Goal: Task Accomplishment & Management: Use online tool/utility

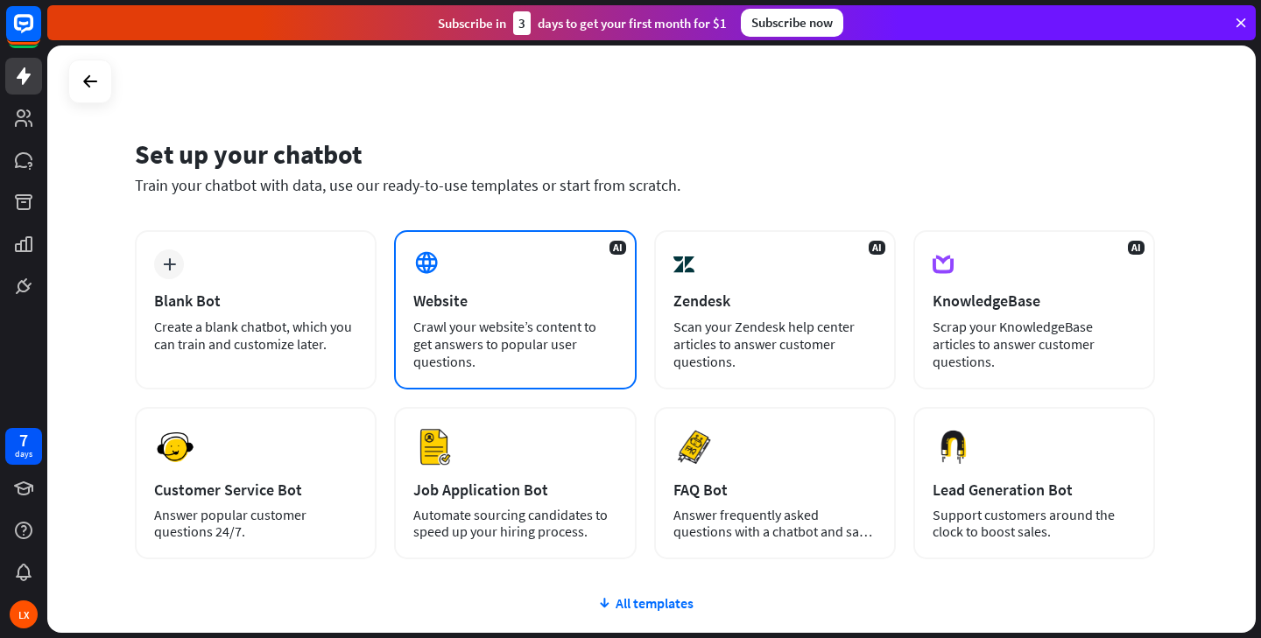
click at [505, 285] on div "AI Website Crawl your website’s content to get answers to popular user question…" at bounding box center [515, 309] width 242 height 159
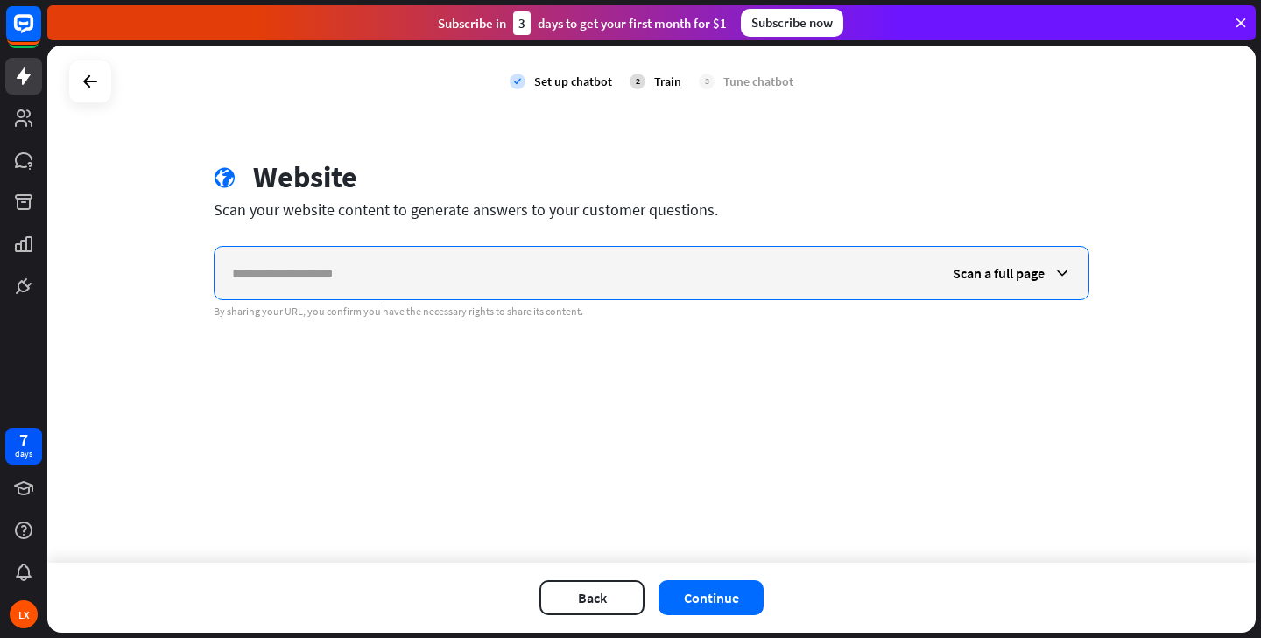
paste input "**********"
type input "**********"
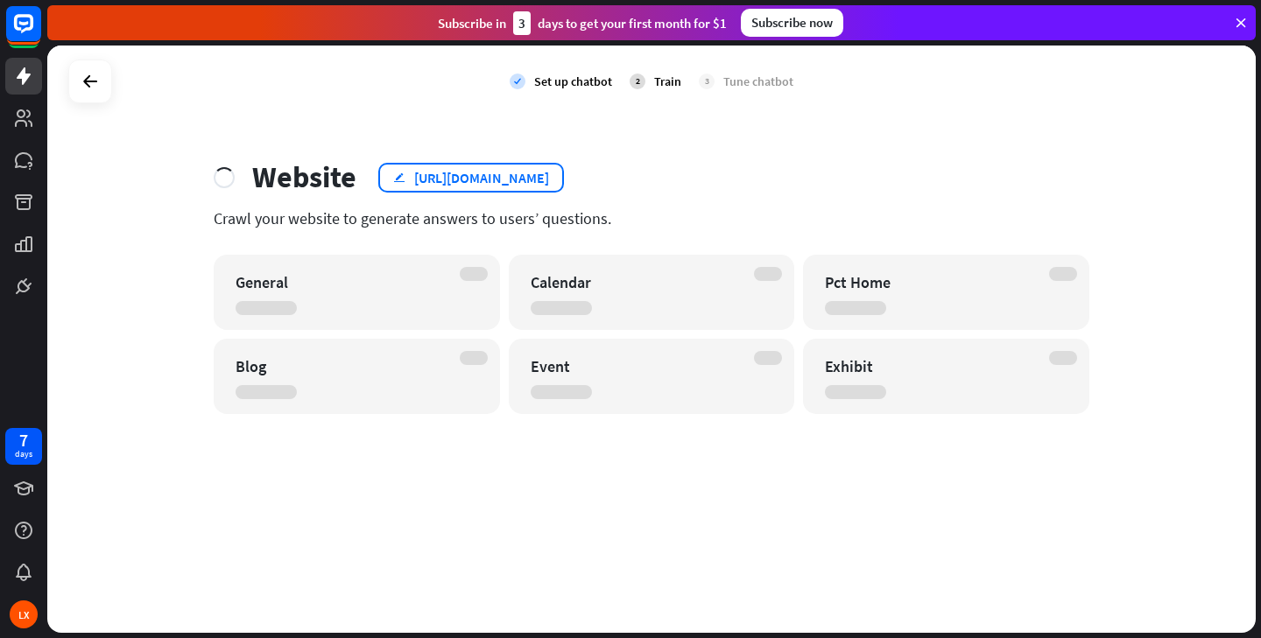
click at [542, 173] on div "edit [URL][DOMAIN_NAME]" at bounding box center [471, 178] width 186 height 30
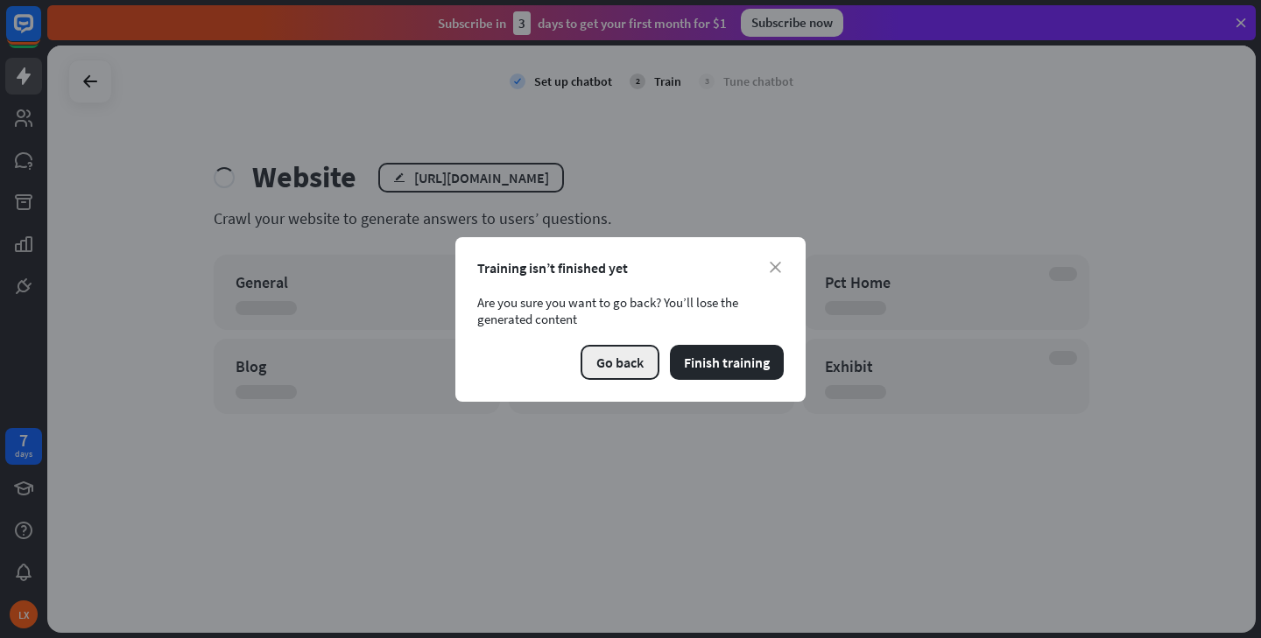
click at [627, 356] on button "Go back" at bounding box center [619, 362] width 79 height 35
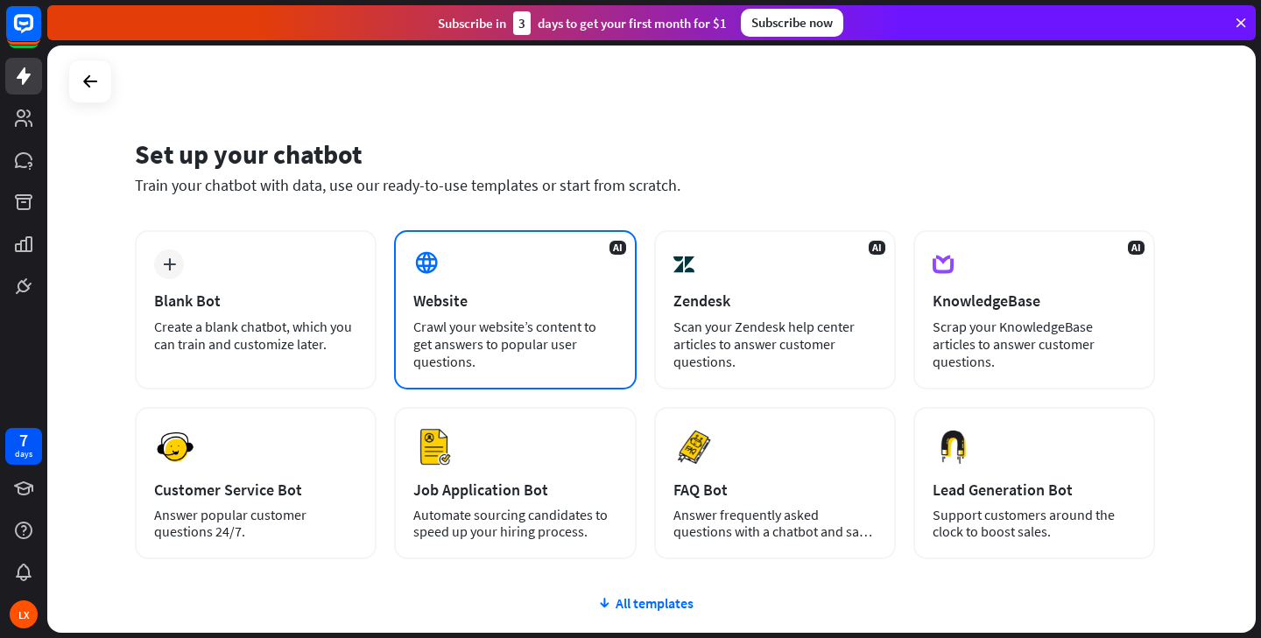
click at [474, 279] on div "AI Website Crawl your website’s content to get answers to popular user question…" at bounding box center [515, 309] width 242 height 159
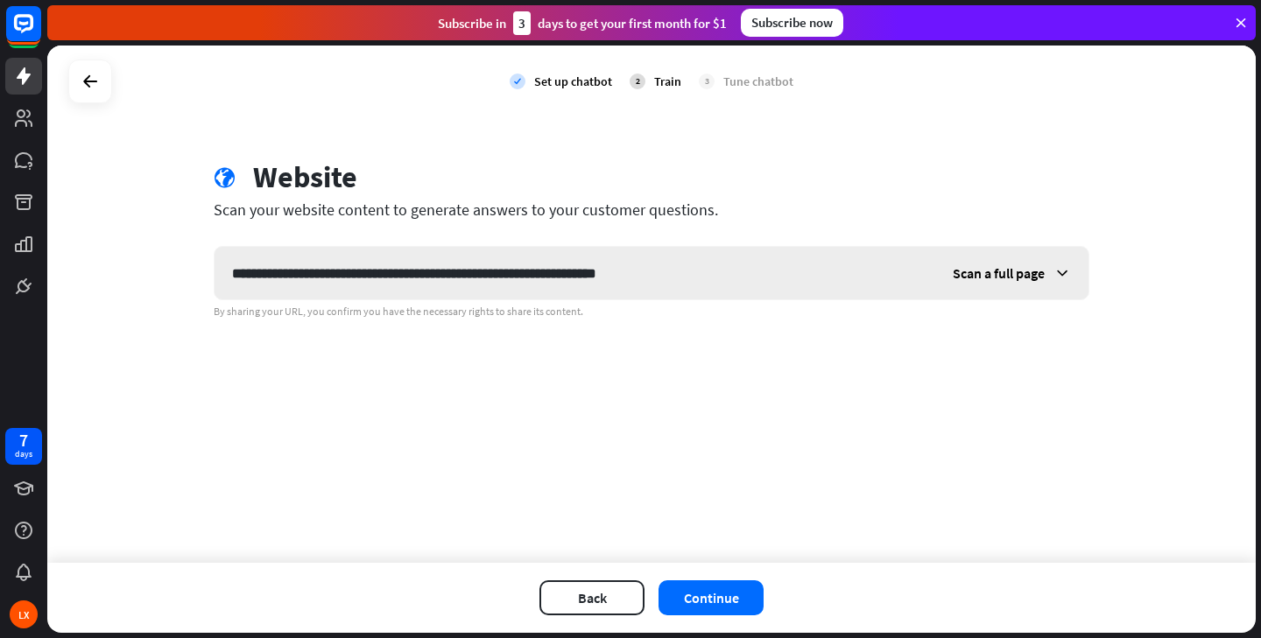
type input "**********"
click at [1001, 271] on span "Scan a full page" at bounding box center [998, 273] width 92 height 18
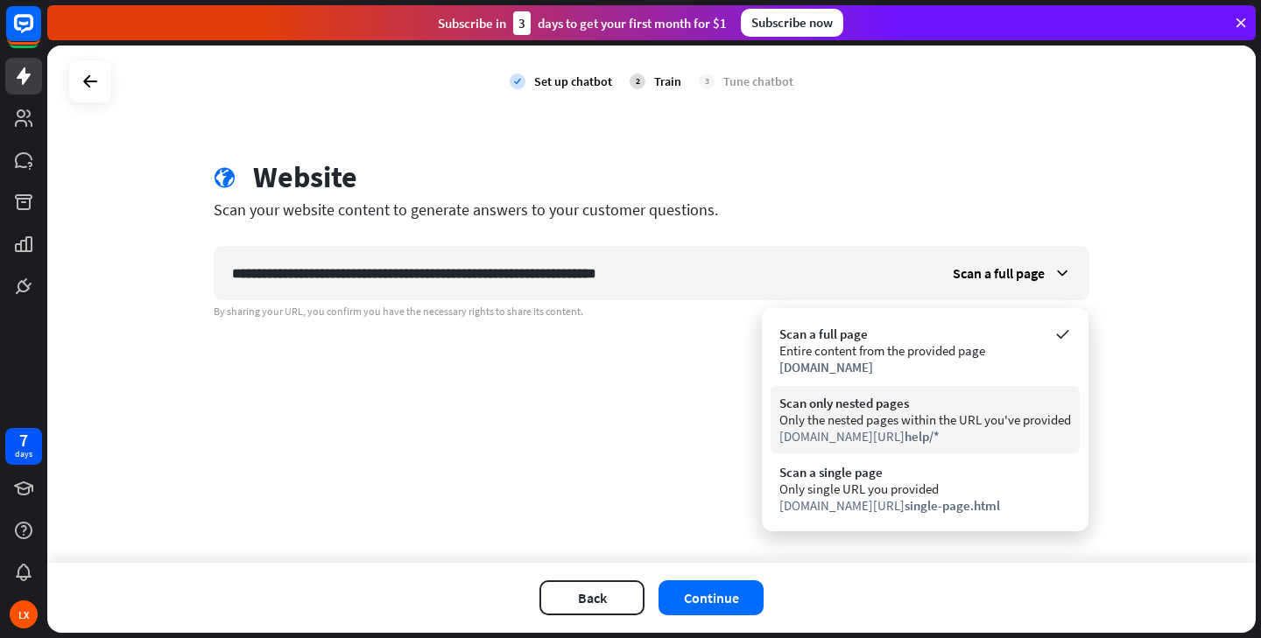
click at [830, 415] on div "Only the nested pages within the URL you've provided" at bounding box center [925, 419] width 292 height 17
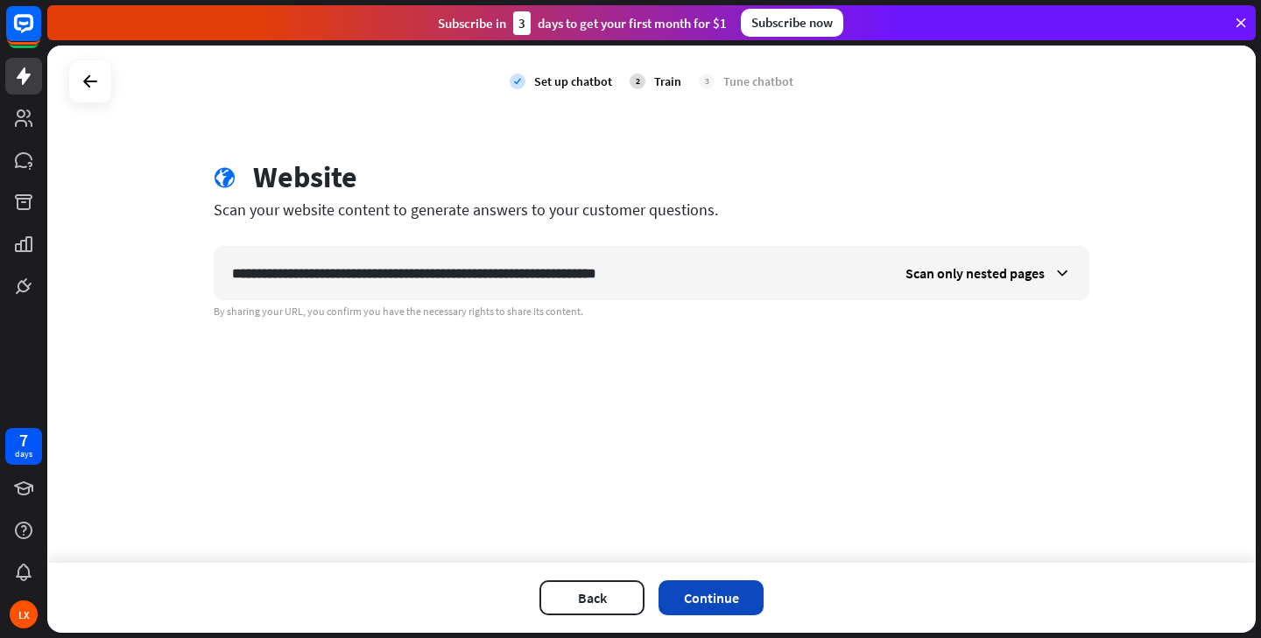
click at [700, 594] on button "Continue" at bounding box center [710, 597] width 105 height 35
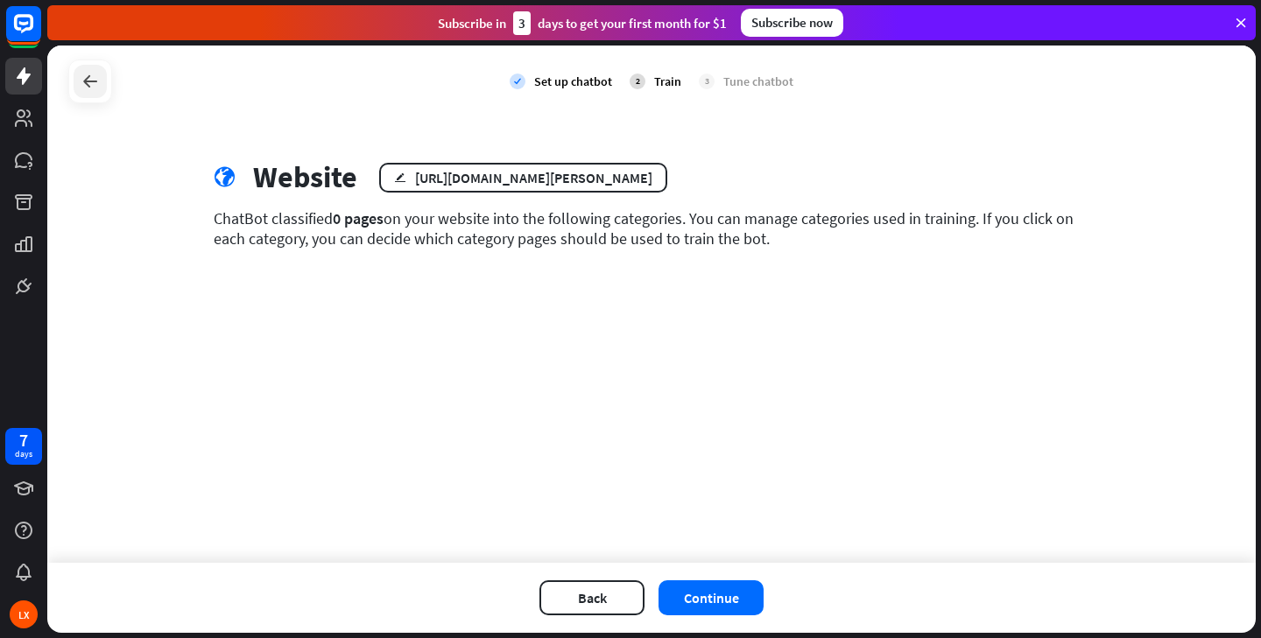
click at [88, 80] on icon at bounding box center [90, 81] width 21 height 21
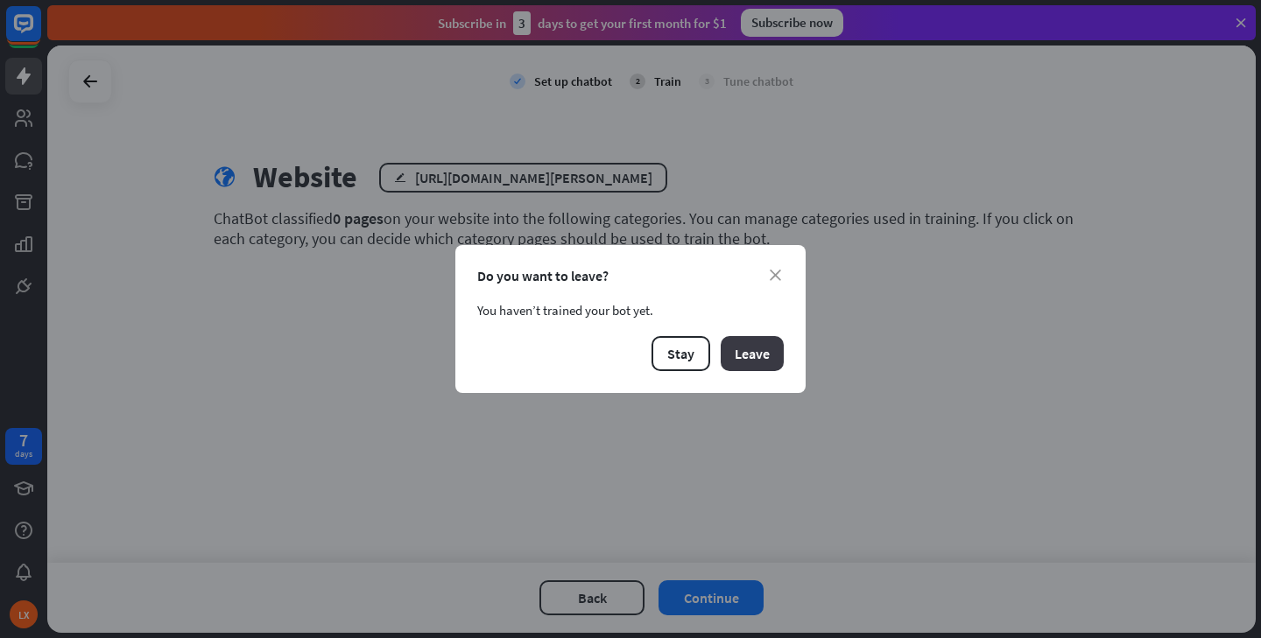
click at [750, 362] on button "Leave" at bounding box center [751, 353] width 63 height 35
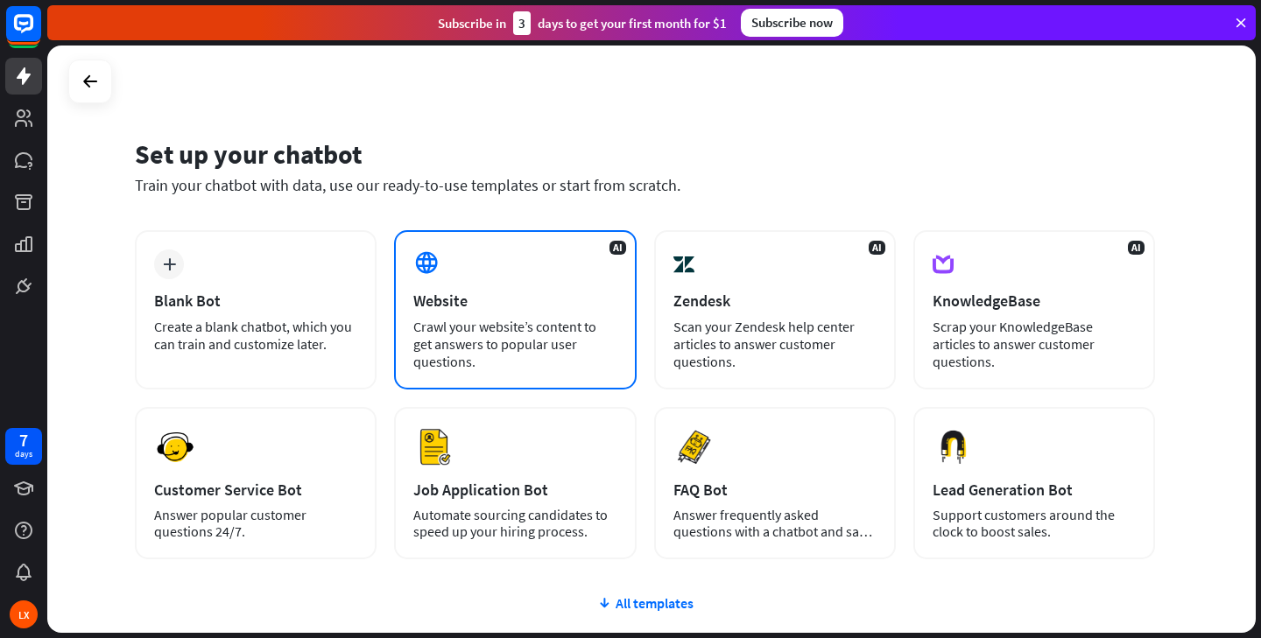
click at [454, 324] on div "Crawl your website’s content to get answers to popular user questions." at bounding box center [514, 344] width 203 height 53
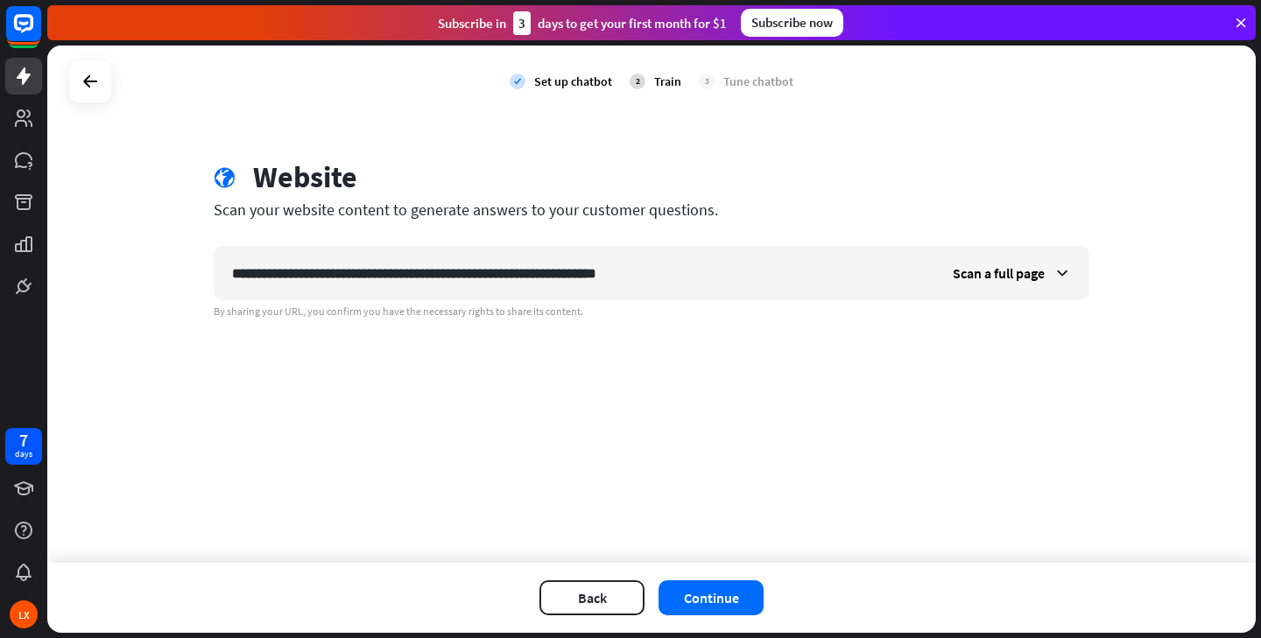
type input "**********"
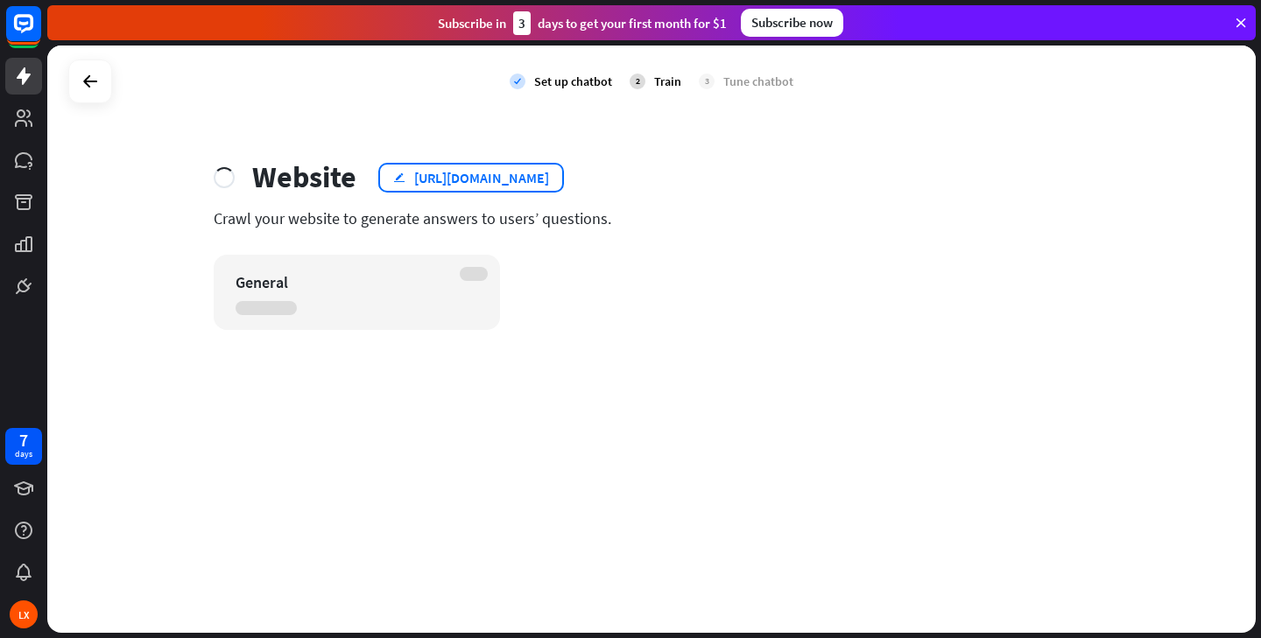
click at [547, 176] on div "edit [URL][DOMAIN_NAME]" at bounding box center [471, 178] width 186 height 30
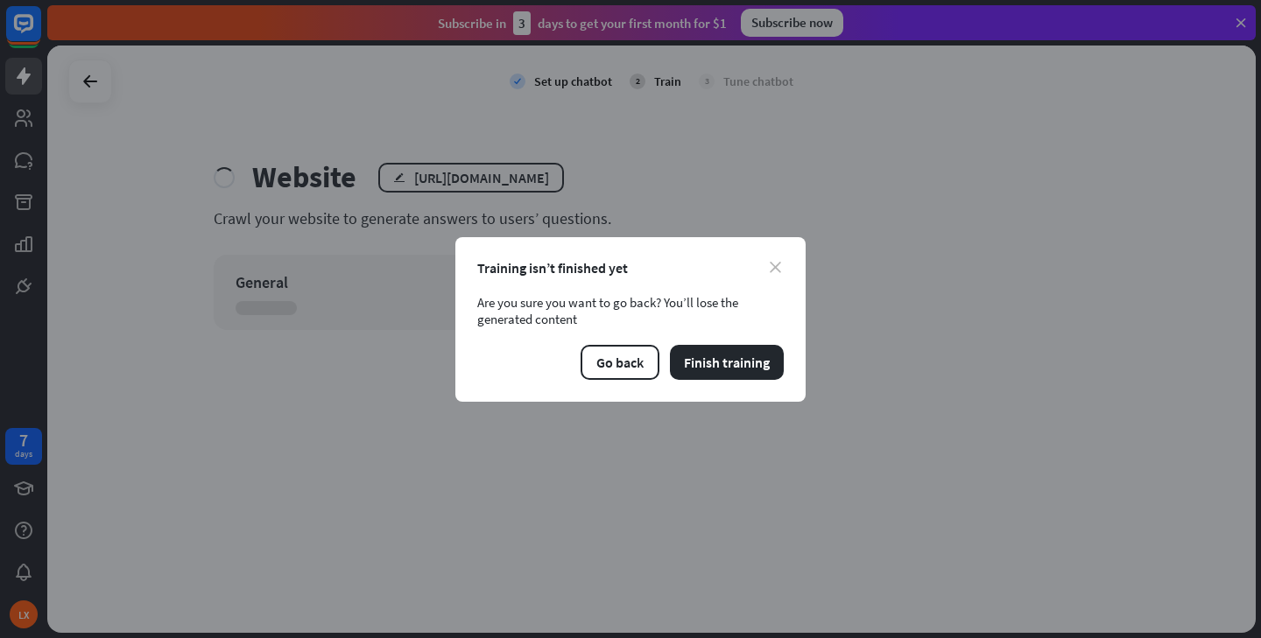
click at [778, 262] on icon "close" at bounding box center [774, 267] width 11 height 11
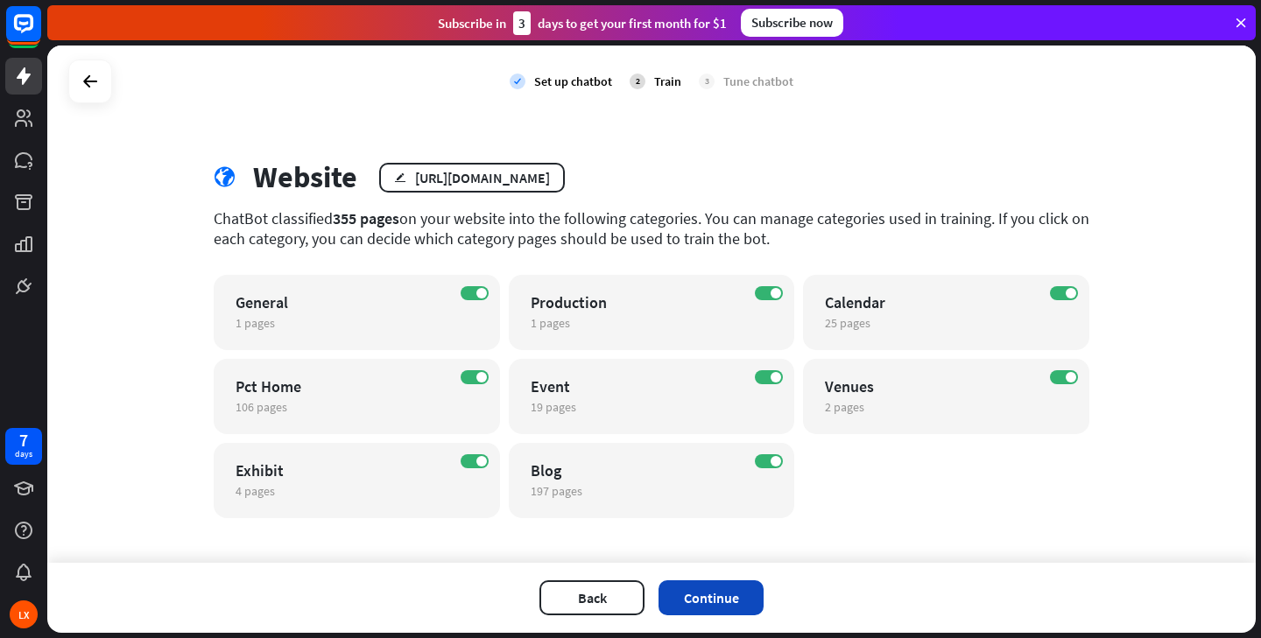
click at [706, 591] on button "Continue" at bounding box center [710, 597] width 105 height 35
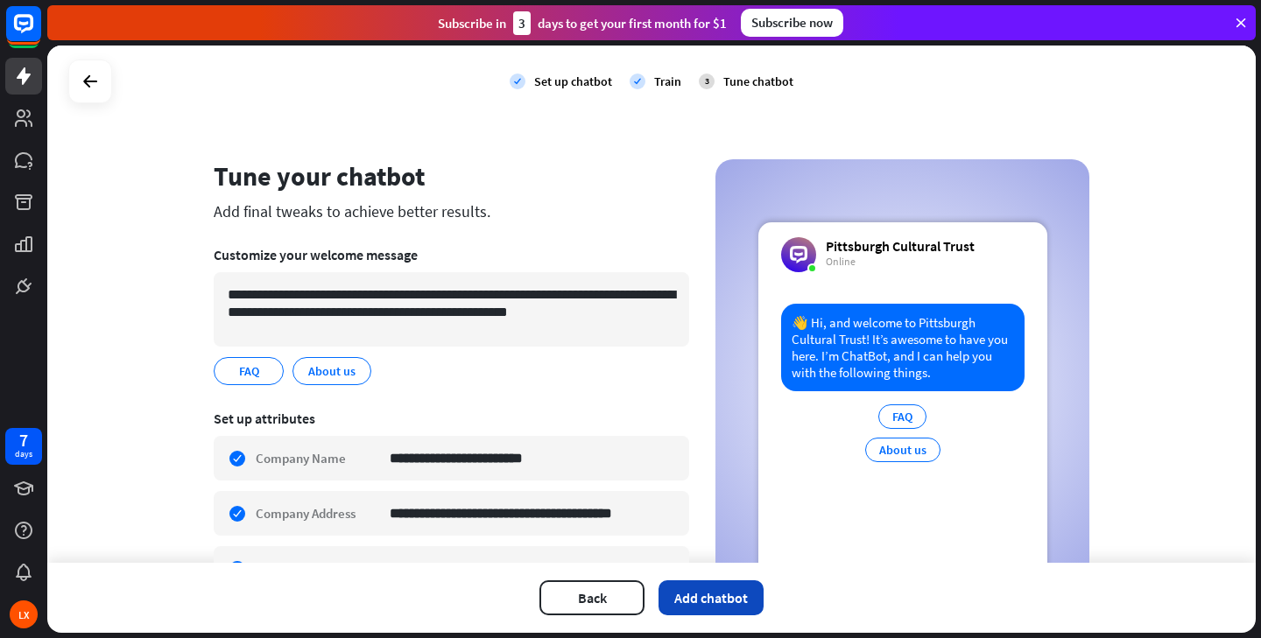
click at [712, 598] on button "Add chatbot" at bounding box center [710, 597] width 105 height 35
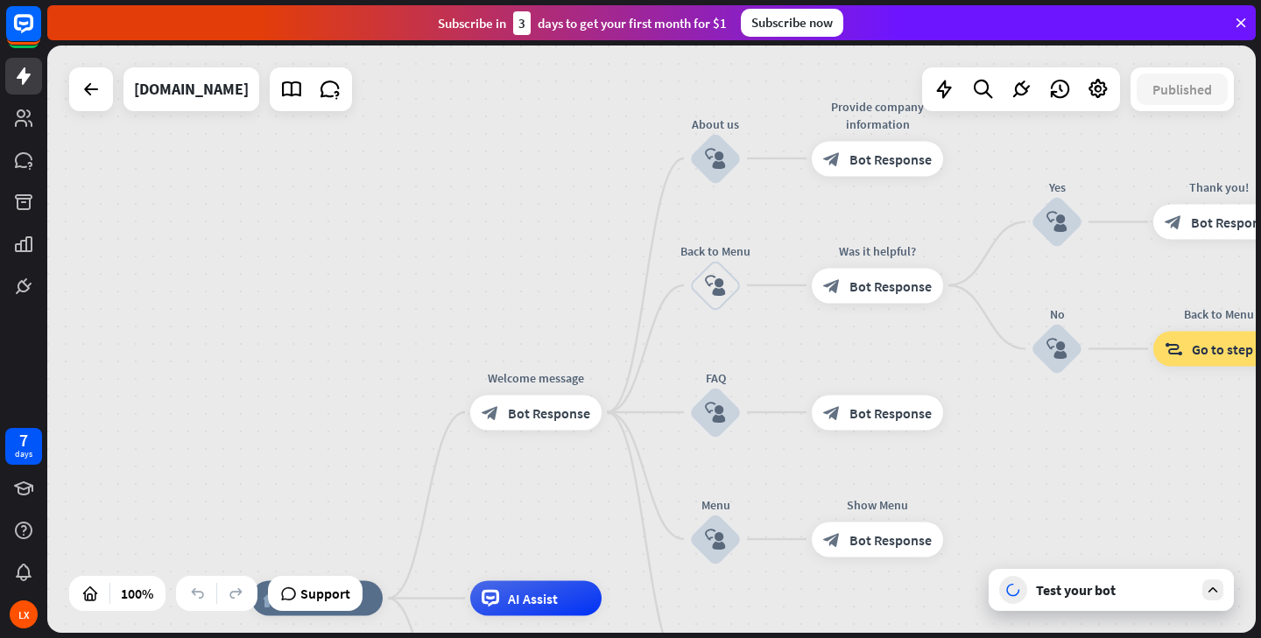
drag, startPoint x: 673, startPoint y: 430, endPoint x: 626, endPoint y: 689, distance: 263.4
click at [626, 637] on html "7 days LX close Product Help First steps Get started with ChatBot Help Center F…" at bounding box center [630, 319] width 1261 height 638
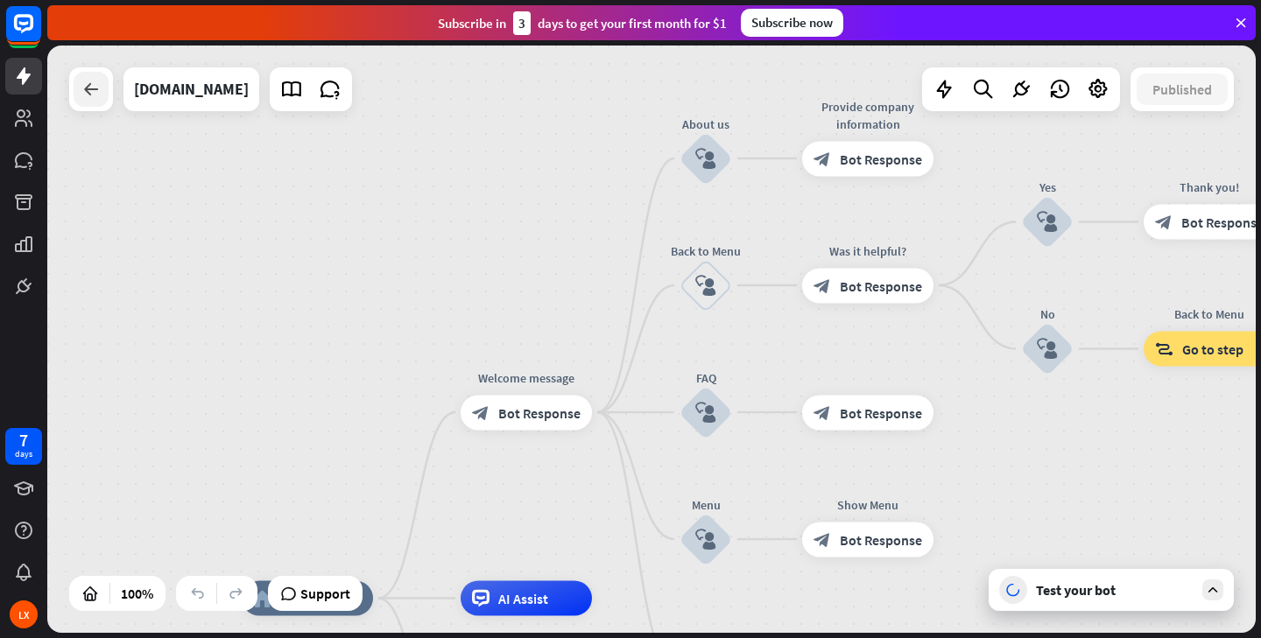
click at [91, 96] on icon at bounding box center [91, 89] width 21 height 21
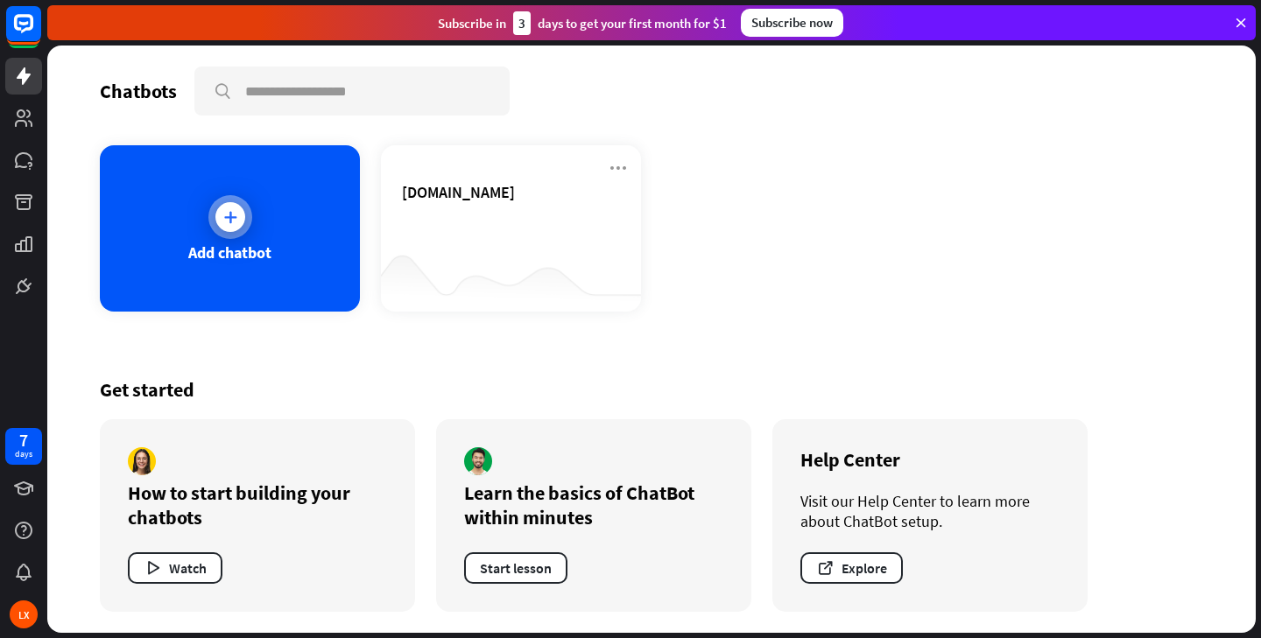
click at [206, 253] on div "Add chatbot" at bounding box center [229, 252] width 83 height 20
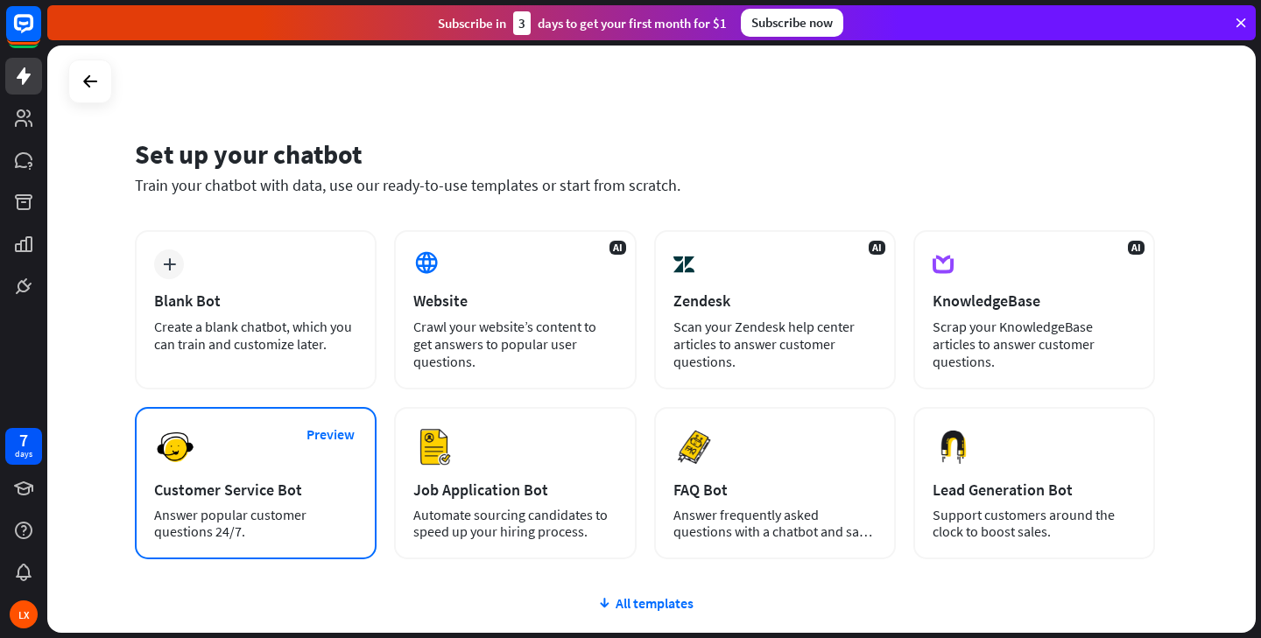
click at [226, 463] on div "Preview Customer Service Bot Answer popular customer questions 24/7." at bounding box center [256, 483] width 242 height 152
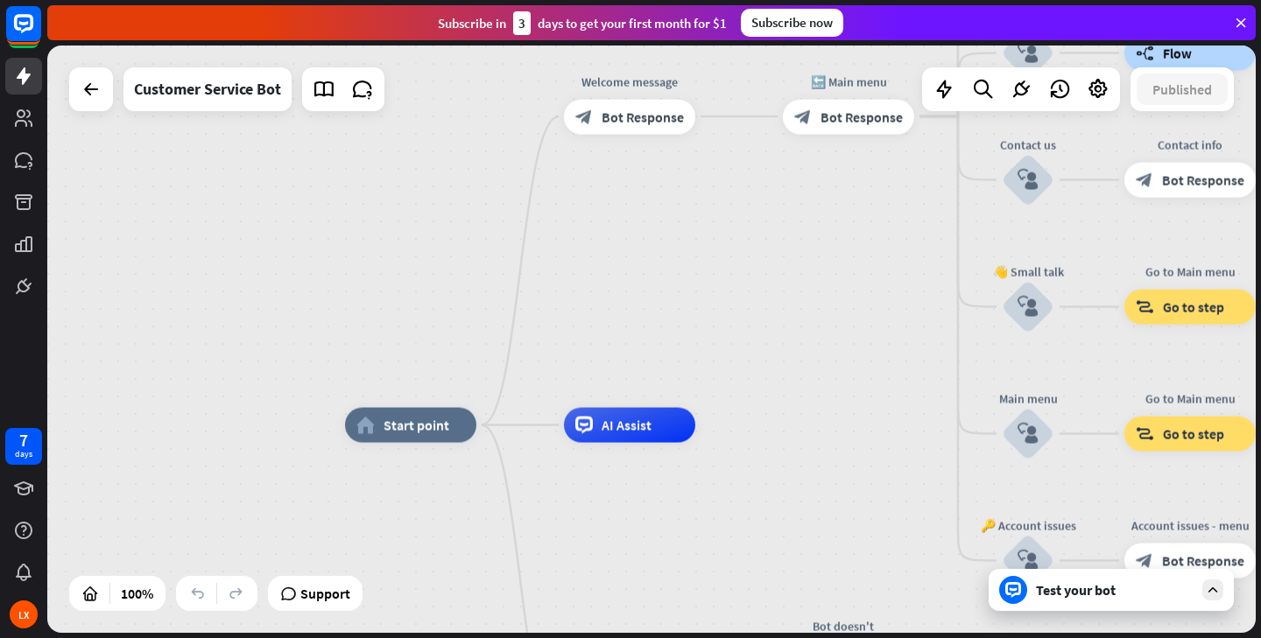
drag, startPoint x: 320, startPoint y: 479, endPoint x: 377, endPoint y: 565, distance: 102.9
click at [426, 423] on span "Start point" at bounding box center [417, 426] width 66 height 18
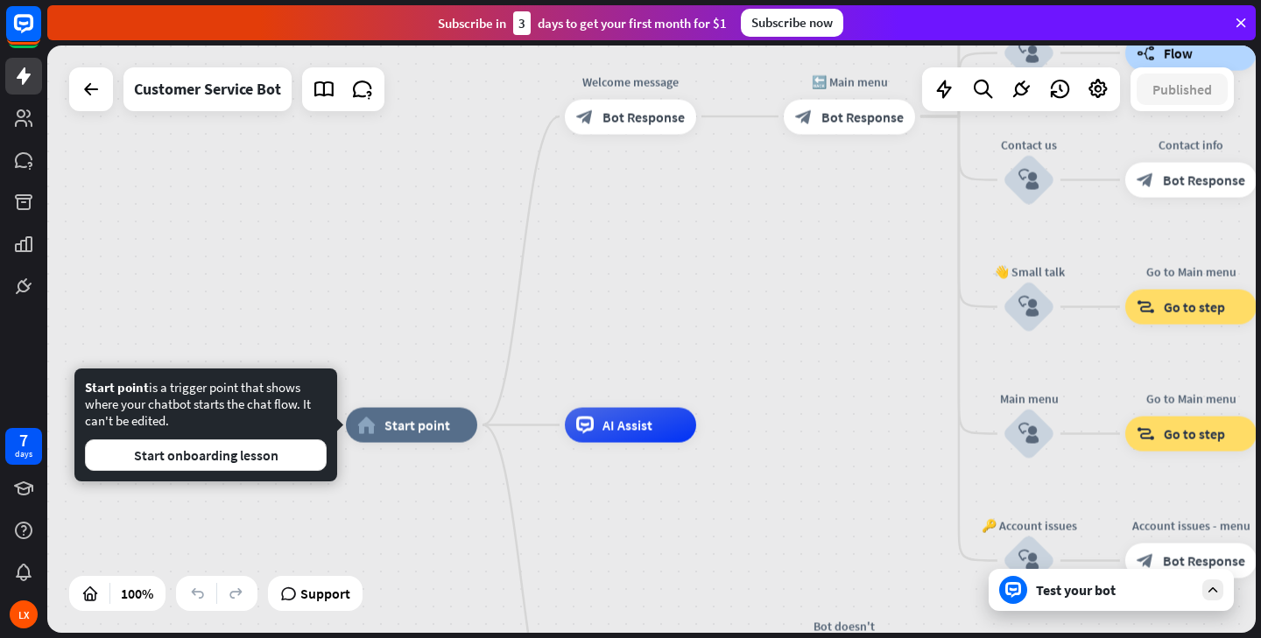
click at [412, 296] on div "Edit name more_horiz home_2 Start point Welcome message block_bot_response Bot …" at bounding box center [651, 339] width 1208 height 587
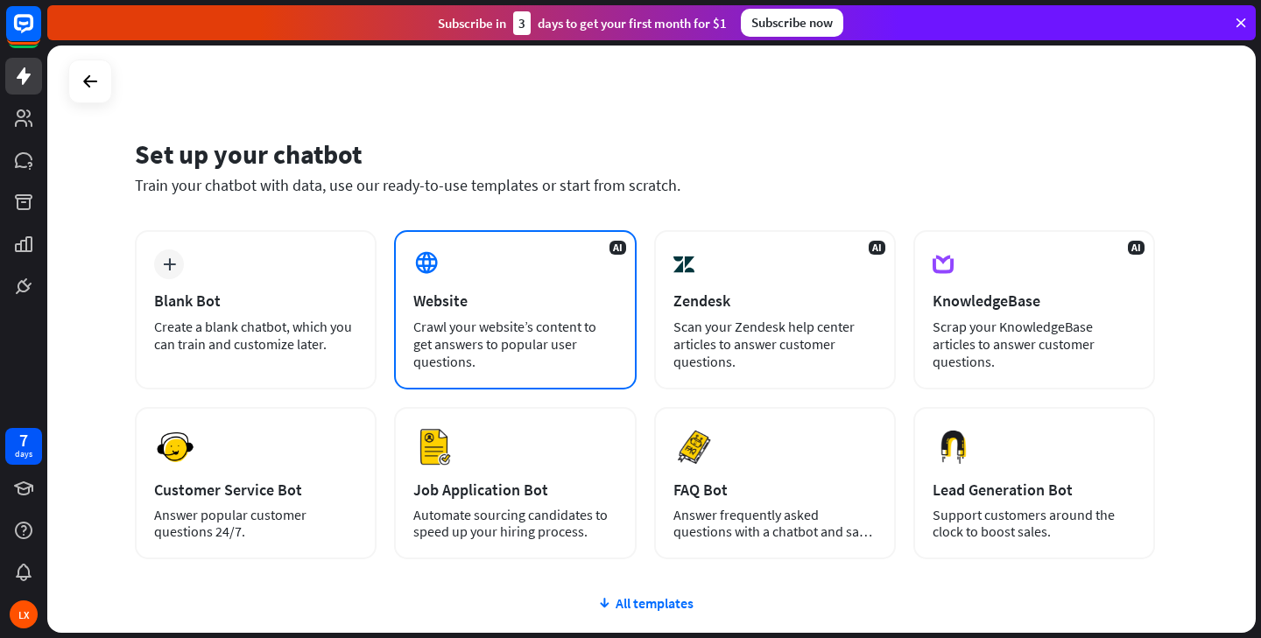
click at [481, 333] on div "Crawl your website’s content to get answers to popular user questions." at bounding box center [514, 344] width 203 height 53
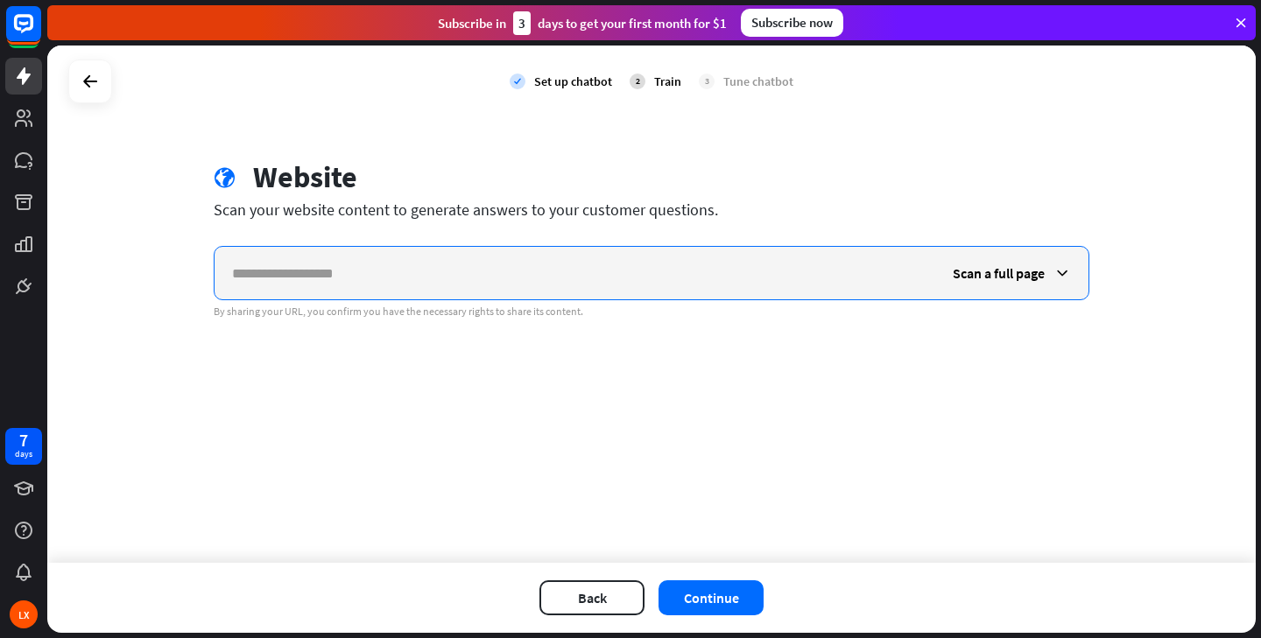
paste input "**********"
type input "**********"
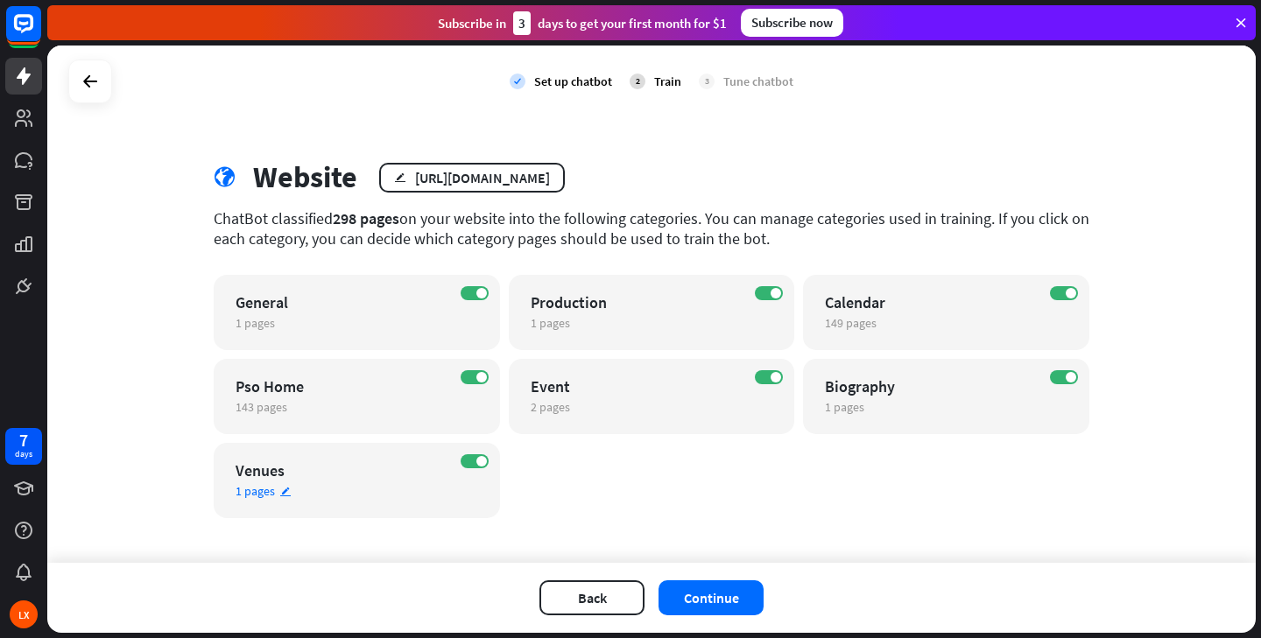
scroll to position [11, 0]
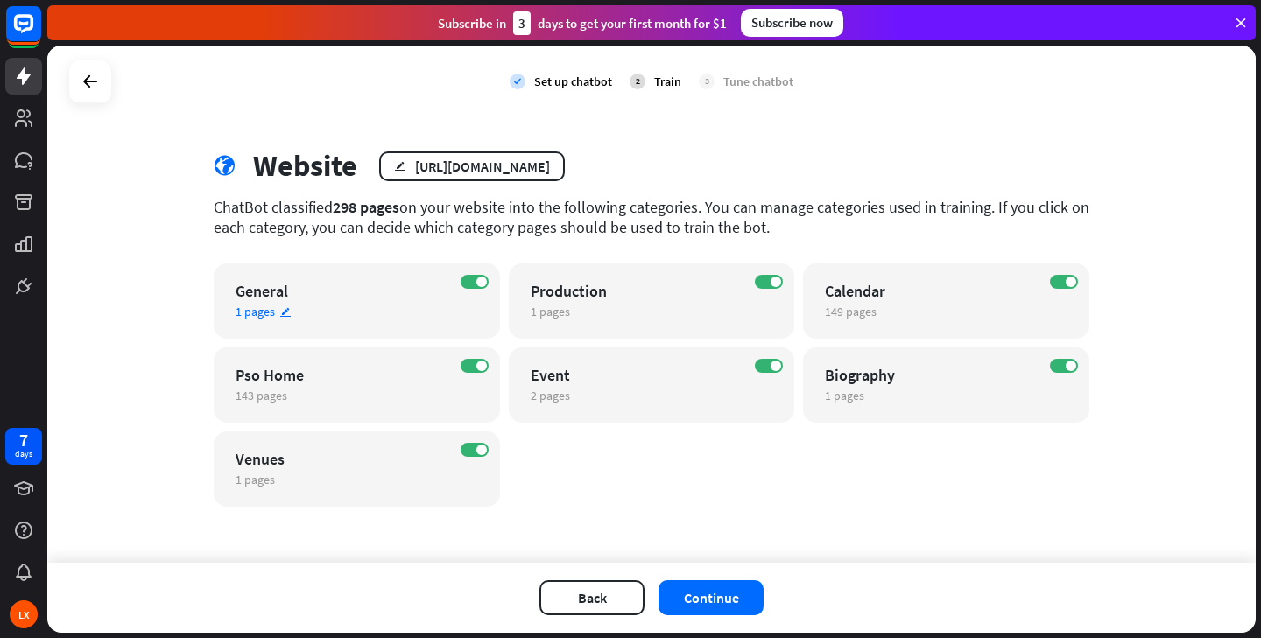
click at [276, 316] on div "1 pages edit" at bounding box center [341, 312] width 212 height 16
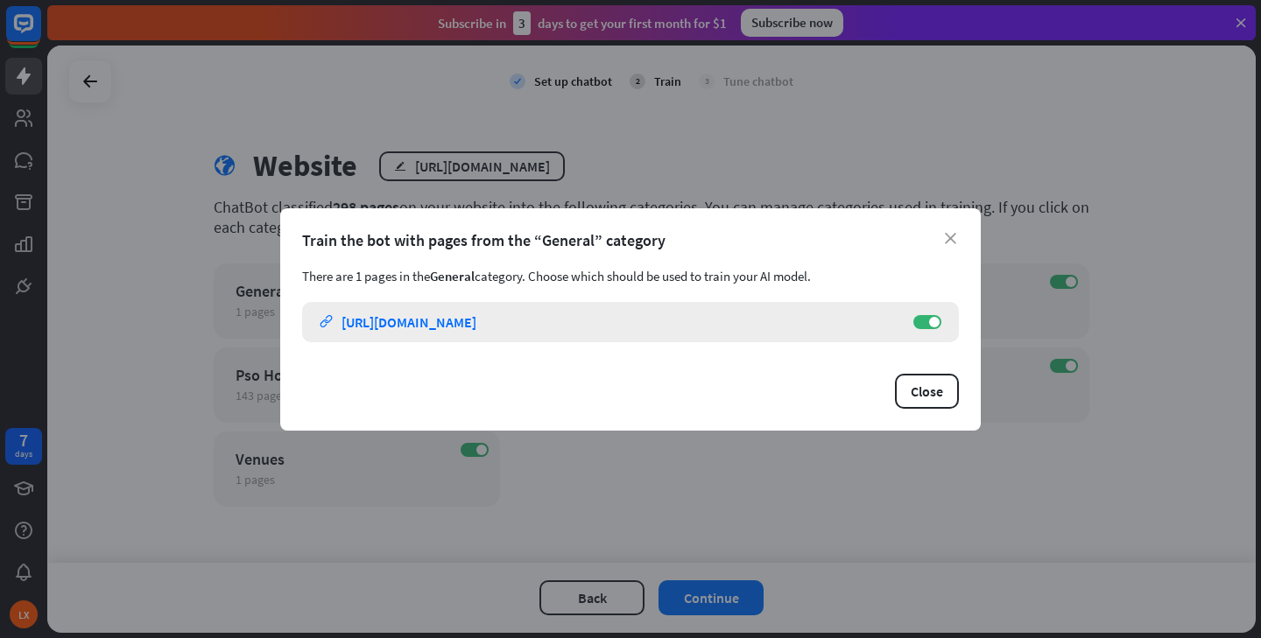
click at [545, 318] on link "link [URL][DOMAIN_NAME]" at bounding box center [608, 322] width 576 height 40
click at [943, 242] on div "Train the bot with pages from the “General” category" at bounding box center [630, 240] width 657 height 20
click at [950, 240] on icon "close" at bounding box center [950, 238] width 11 height 11
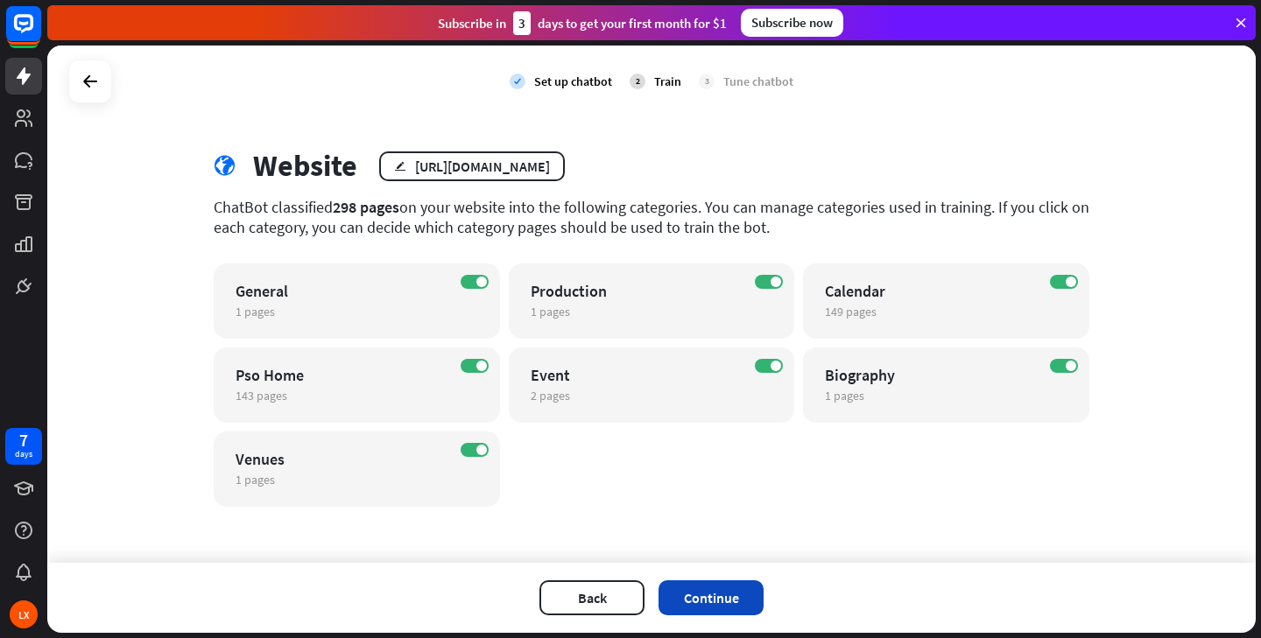
click at [681, 603] on button "Continue" at bounding box center [710, 597] width 105 height 35
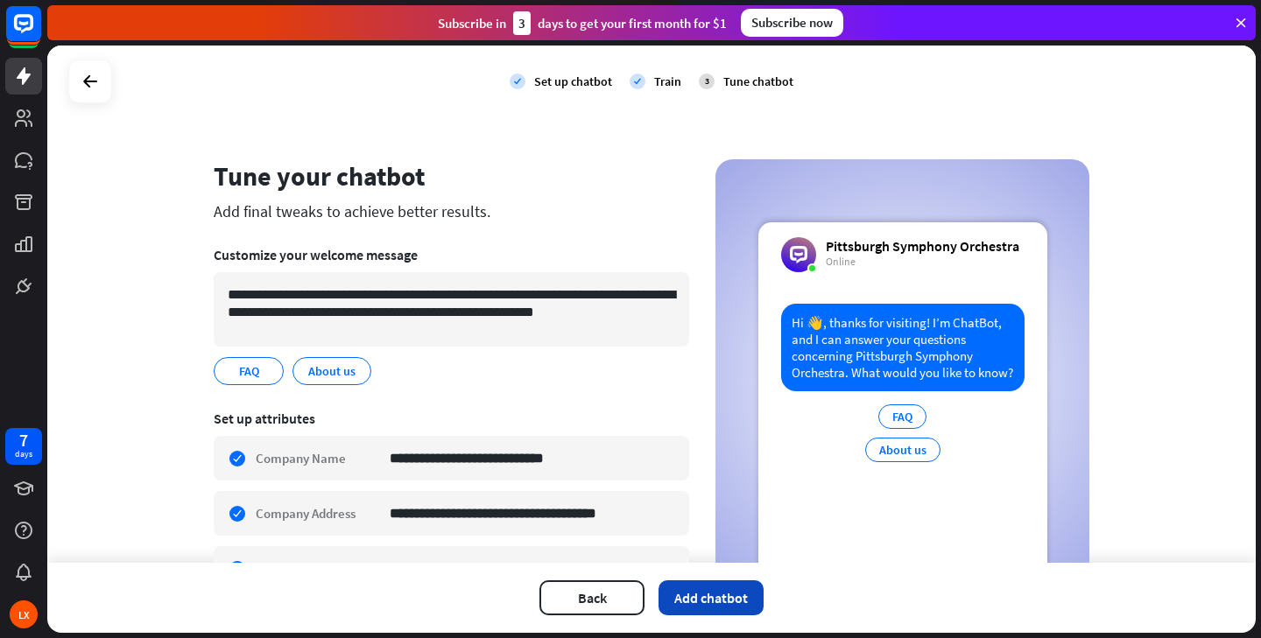
click at [685, 587] on button "Add chatbot" at bounding box center [710, 597] width 105 height 35
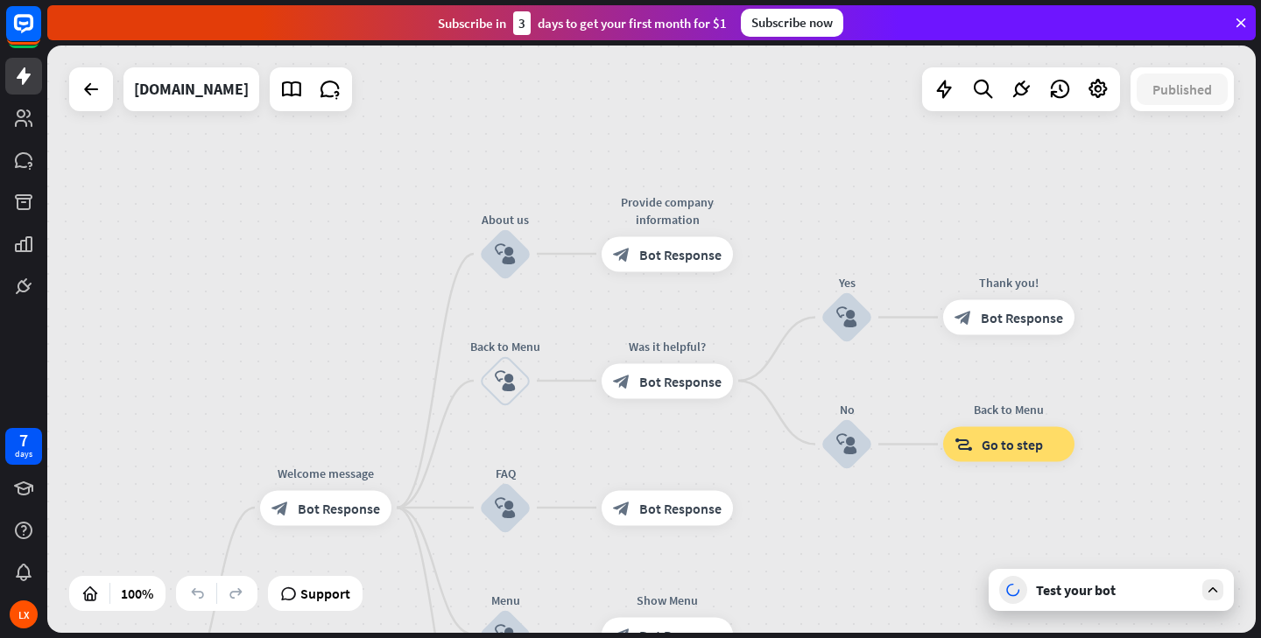
drag, startPoint x: 1090, startPoint y: 283, endPoint x: 842, endPoint y: 637, distance: 432.5
click at [842, 637] on div "home_2 Start point Welcome message block_bot_response Bot Response About us blo…" at bounding box center [653, 342] width 1213 height 593
click at [696, 256] on span "Bot Response" at bounding box center [680, 254] width 82 height 18
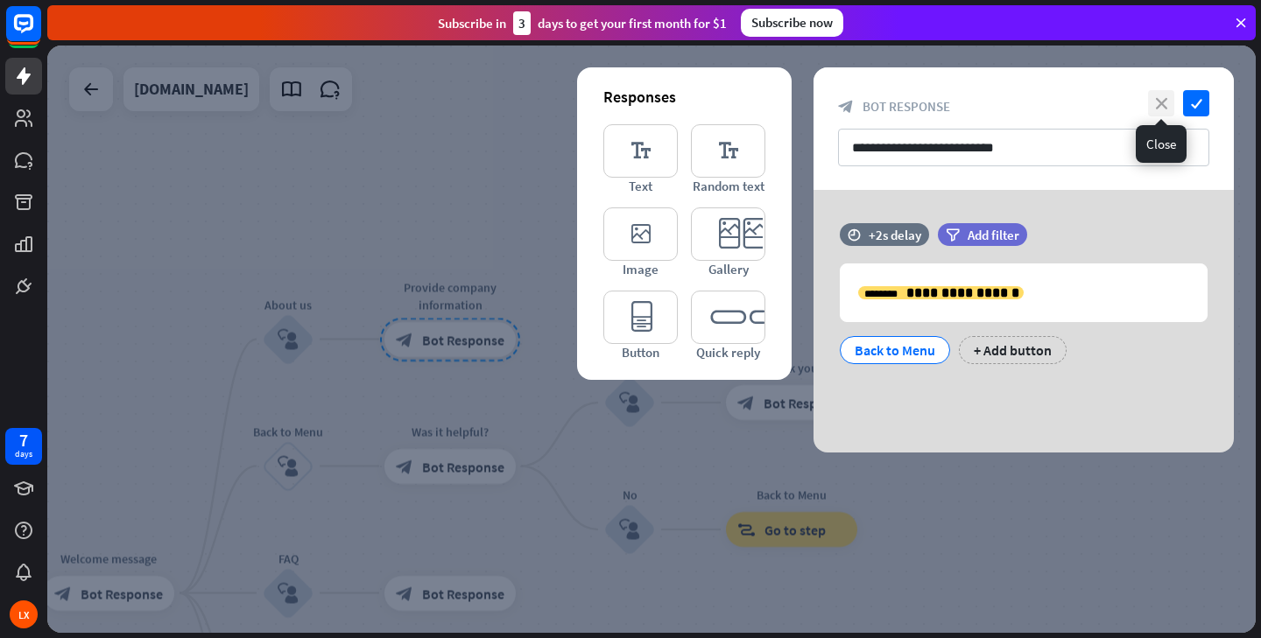
click at [1157, 105] on icon "close" at bounding box center [1161, 103] width 26 height 26
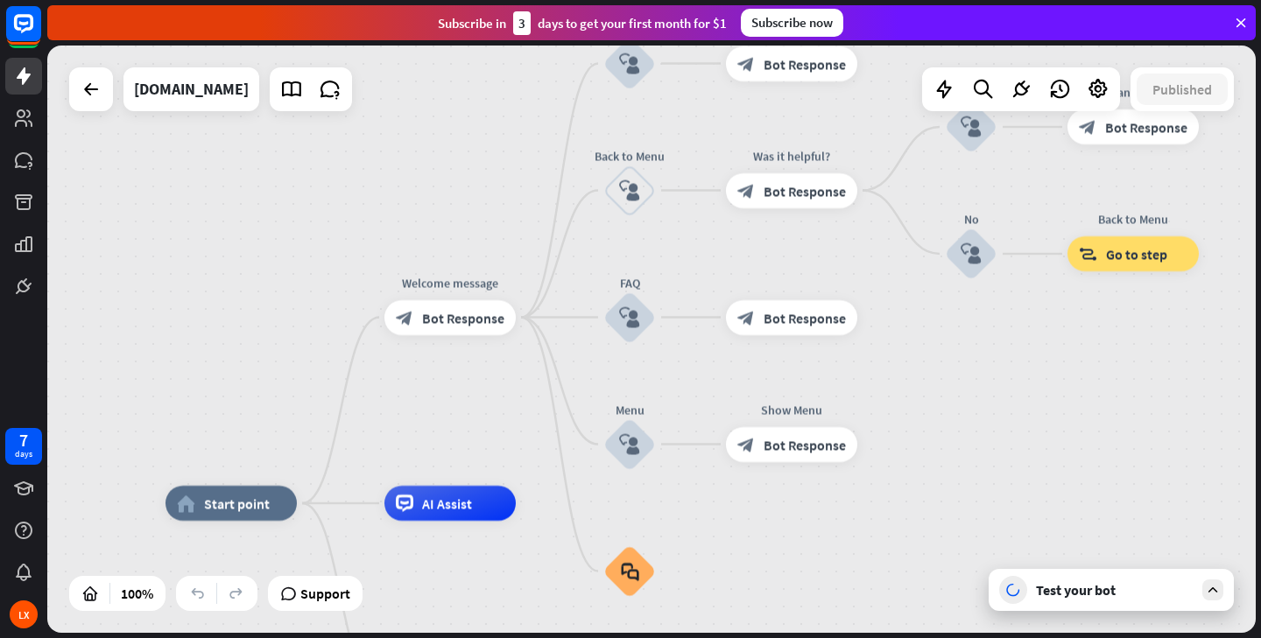
drag, startPoint x: 913, startPoint y: 320, endPoint x: 1257, endPoint y: 43, distance: 441.4
click at [1257, 43] on div "close Product Help First steps Get started with ChatBot Help Center Follow step…" at bounding box center [653, 319] width 1213 height 638
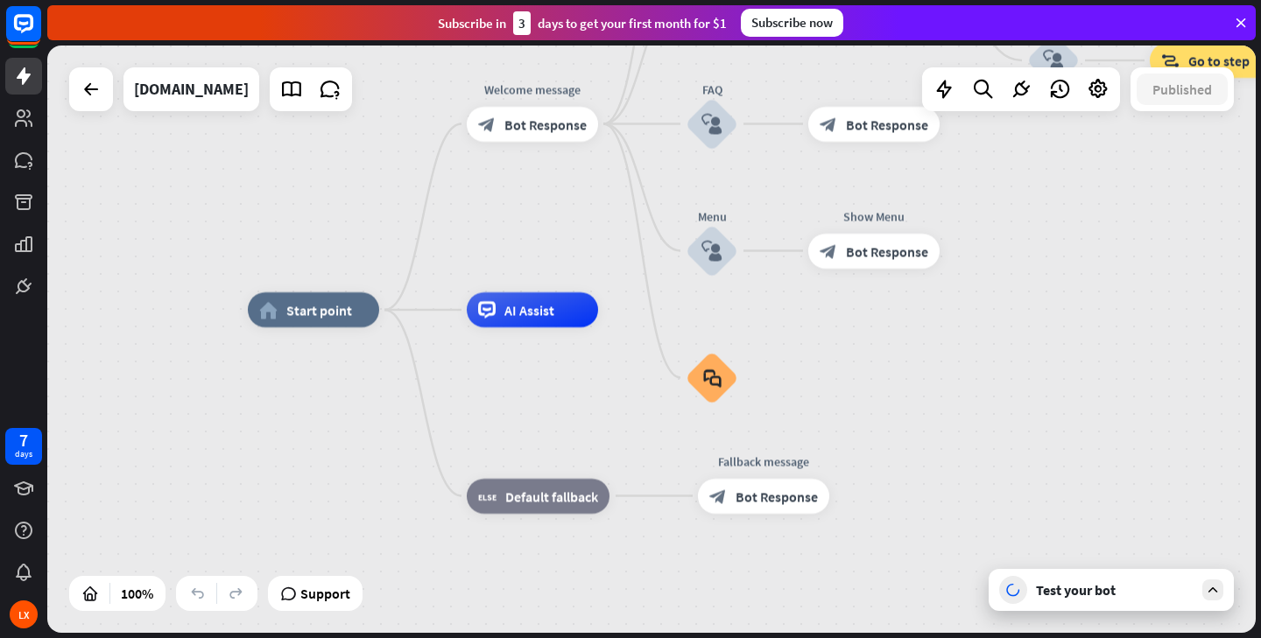
drag, startPoint x: 467, startPoint y: 406, endPoint x: 544, endPoint y: 215, distance: 205.5
click at [544, 214] on div "home_2 Start point Welcome message block_bot_response Bot Response About us blo…" at bounding box center [651, 339] width 1208 height 587
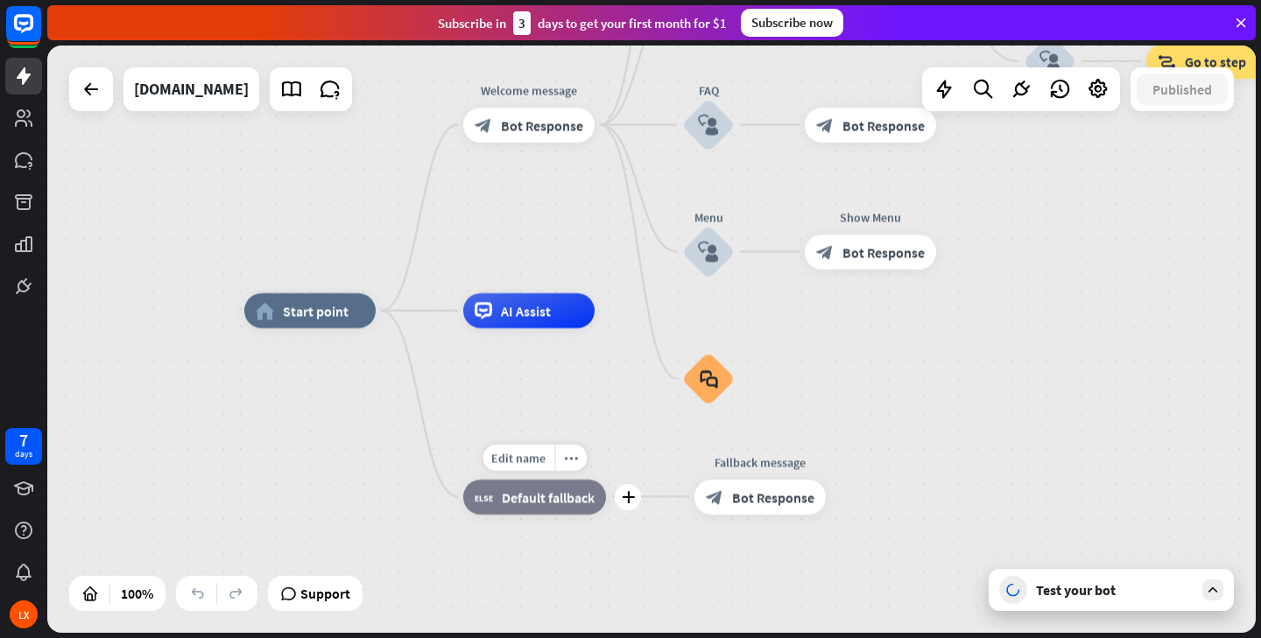
click at [575, 491] on span "Default fallback" at bounding box center [548, 497] width 93 height 18
click at [727, 492] on div "block_bot_response Bot Response" at bounding box center [759, 497] width 131 height 35
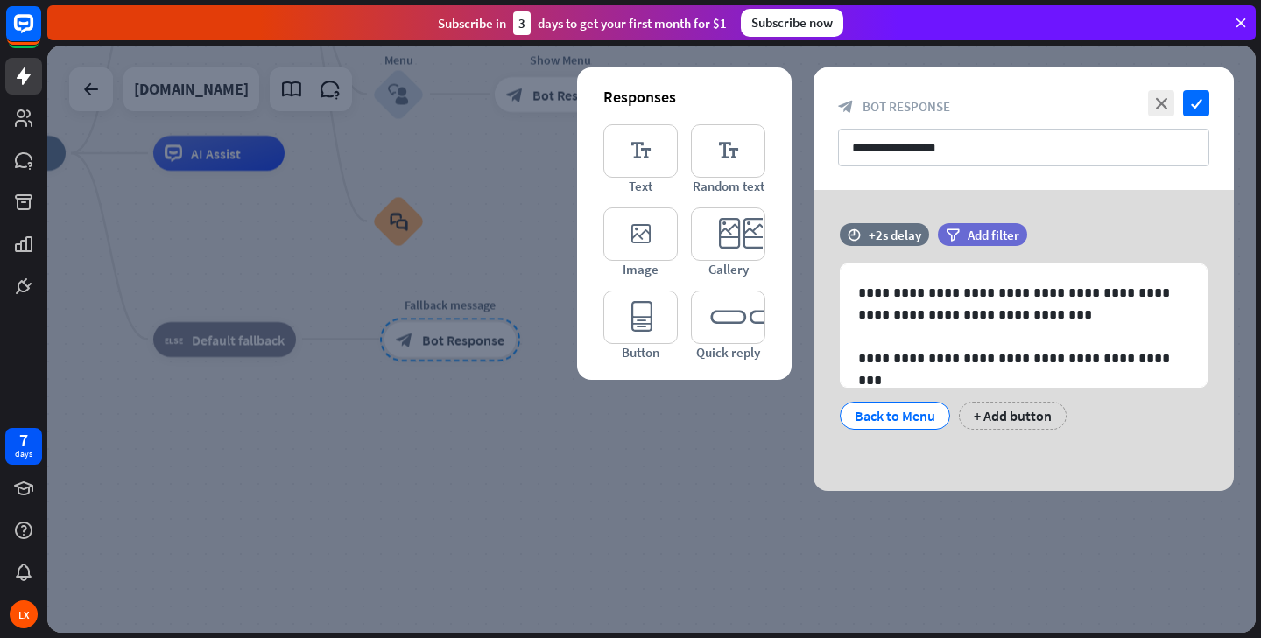
click at [677, 490] on div at bounding box center [651, 339] width 1208 height 587
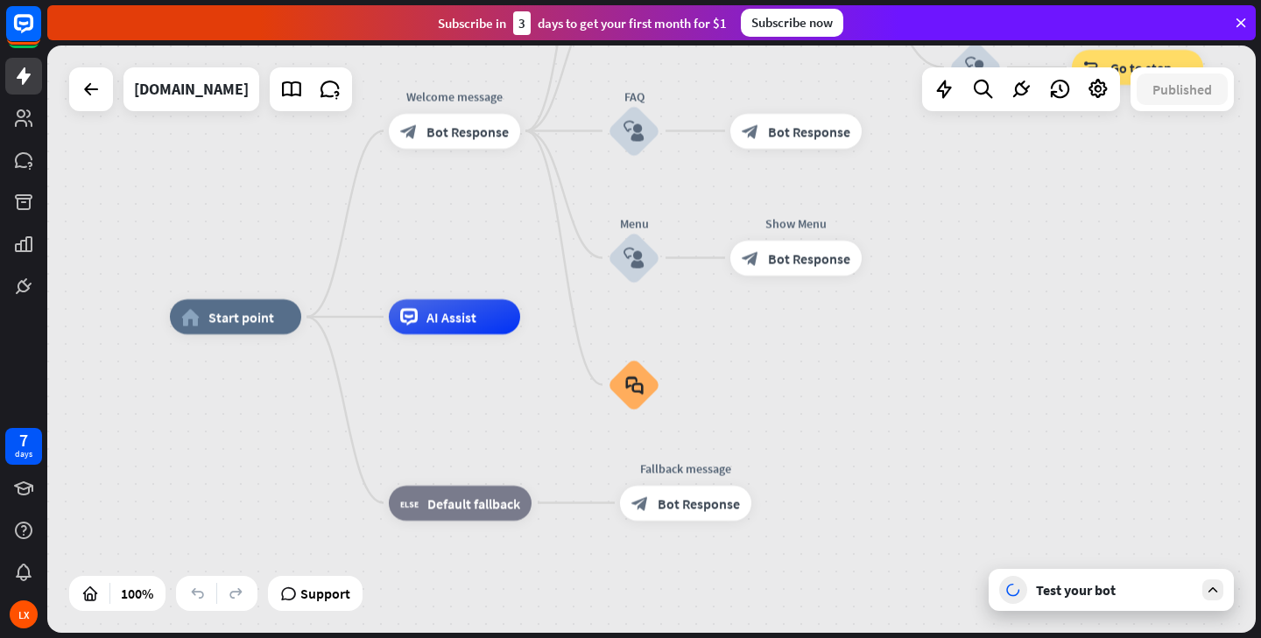
drag, startPoint x: 611, startPoint y: 452, endPoint x: 846, endPoint y: 616, distance: 287.3
click at [846, 616] on div "home_2 Start point Welcome message block_bot_response Bot Response About us blo…" at bounding box center [774, 610] width 1208 height 587
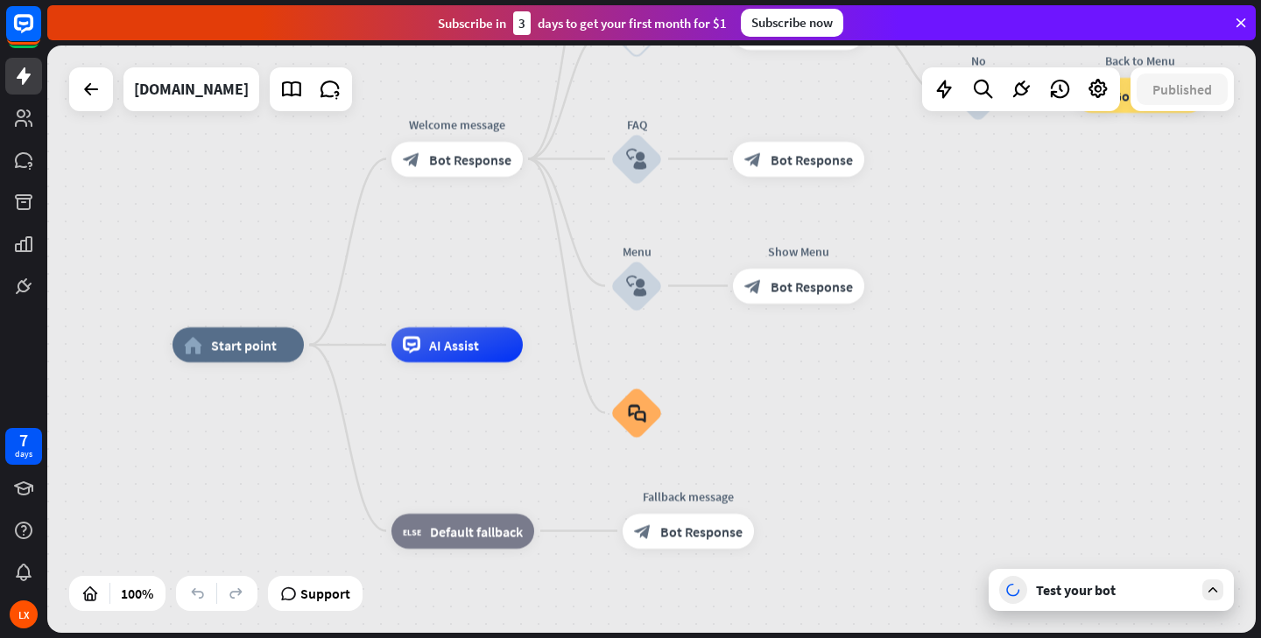
drag, startPoint x: 480, startPoint y: 398, endPoint x: 483, endPoint y: 428, distance: 30.0
click at [483, 428] on div "home_2 Start point Welcome message block_bot_response Bot Response About us blo…" at bounding box center [776, 638] width 1208 height 587
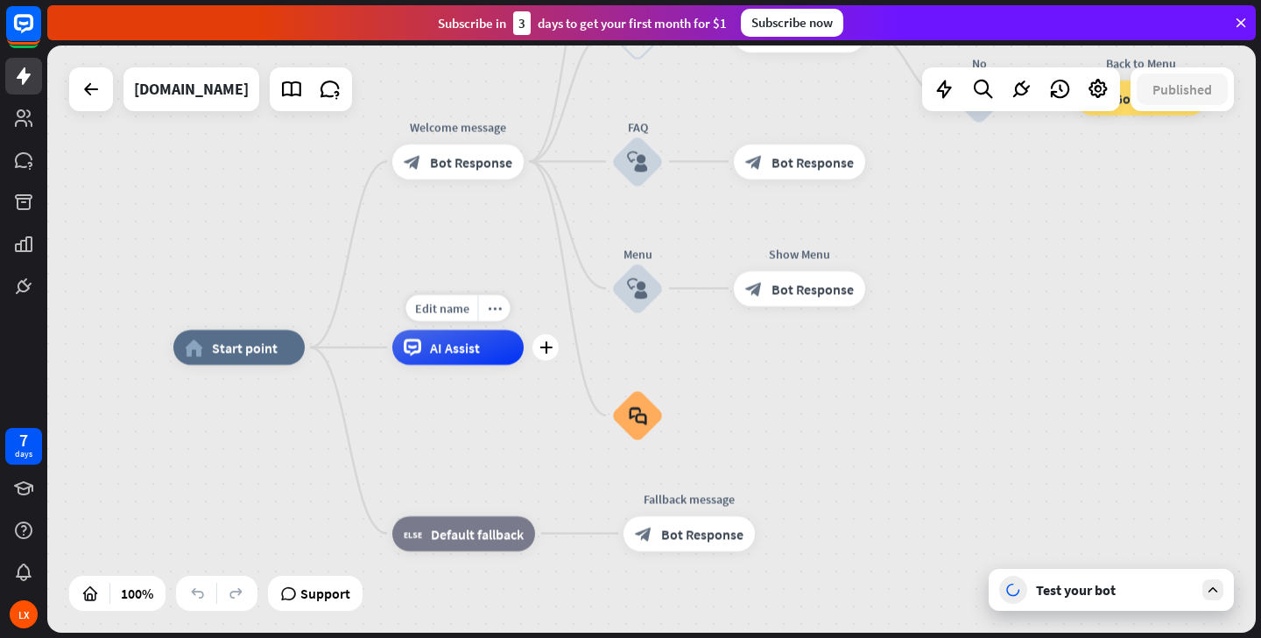
click at [473, 350] on span "AI Assist" at bounding box center [455, 348] width 50 height 18
click at [495, 401] on div "home_2 Start point Welcome message block_bot_response Bot Response About us blo…" at bounding box center [777, 641] width 1208 height 587
click at [634, 413] on icon "block_faq" at bounding box center [638, 415] width 18 height 19
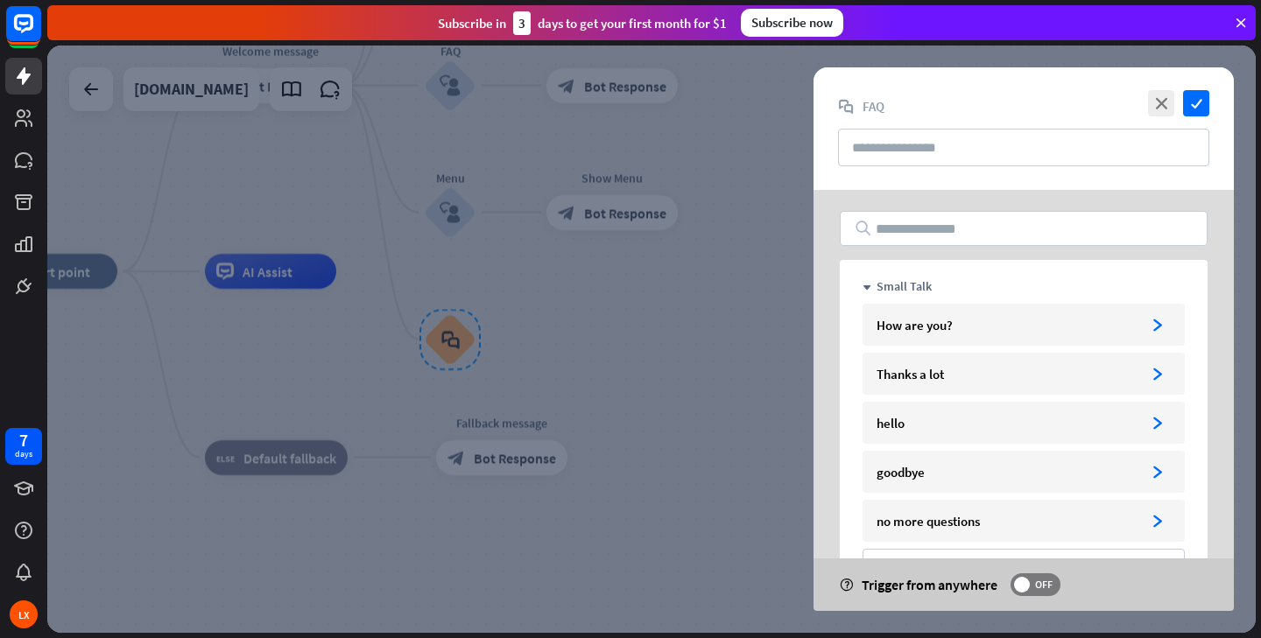
click at [711, 376] on div at bounding box center [651, 339] width 1208 height 587
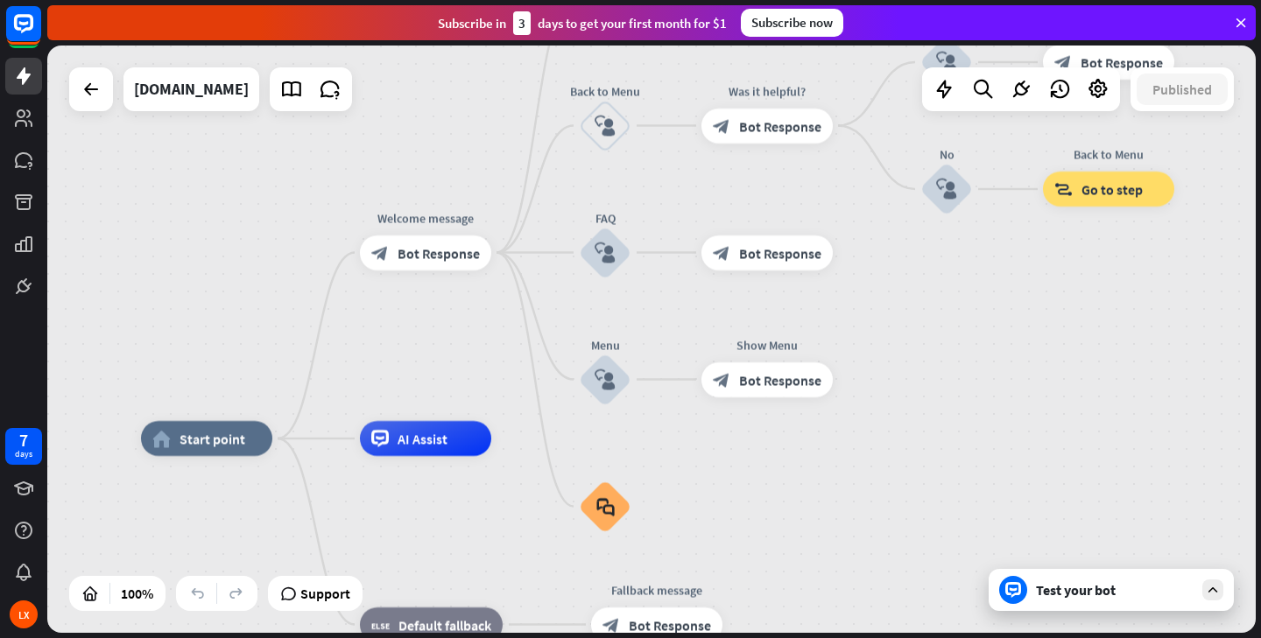
drag, startPoint x: 709, startPoint y: 303, endPoint x: 884, endPoint y: 501, distance: 264.2
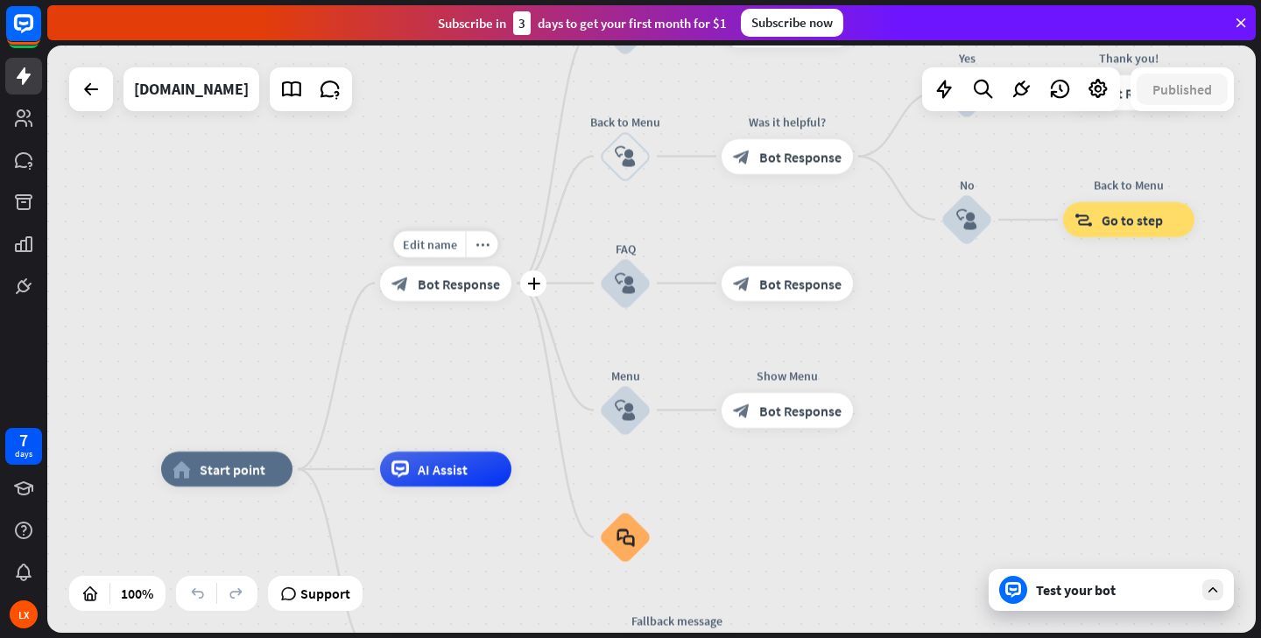
click at [463, 295] on div "block_bot_response Bot Response" at bounding box center [445, 283] width 131 height 35
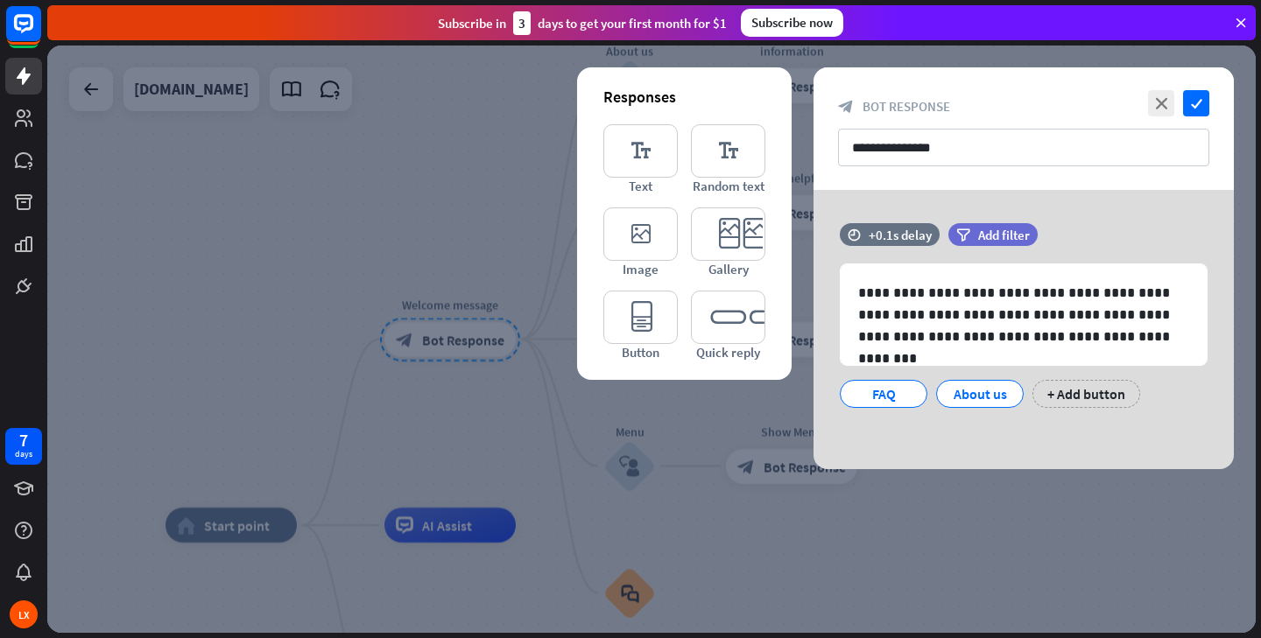
click at [432, 400] on div at bounding box center [651, 339] width 1208 height 587
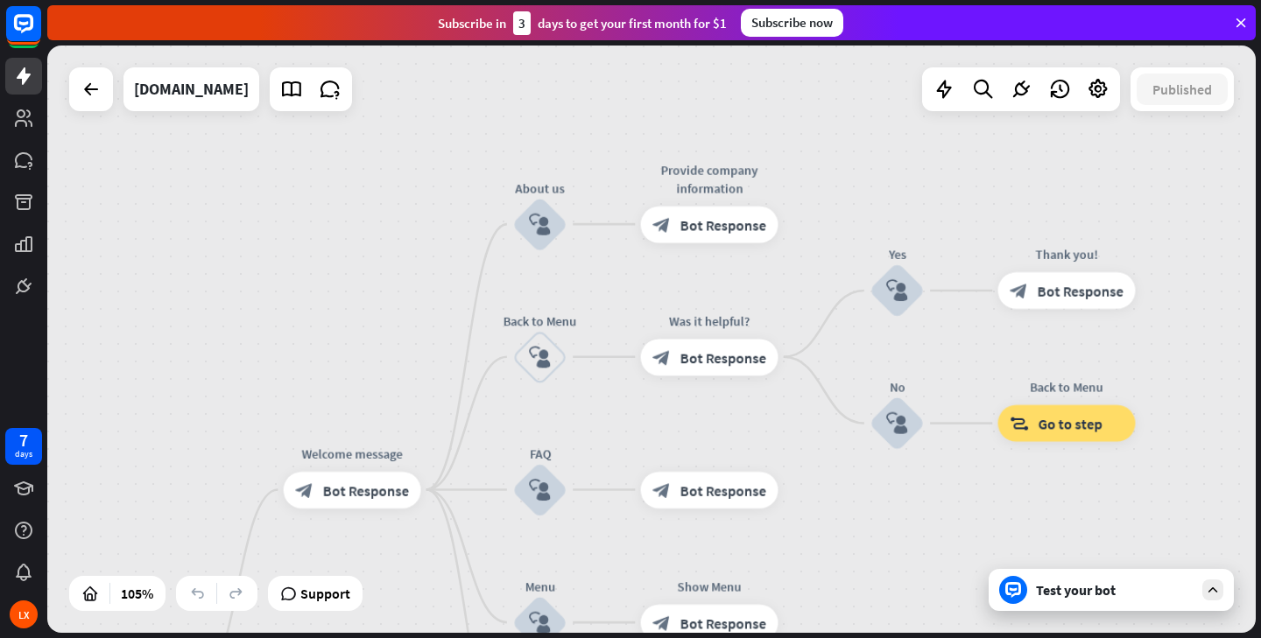
drag, startPoint x: 713, startPoint y: 263, endPoint x: 619, endPoint y: 411, distance: 175.1
click at [619, 411] on div "home_2 Start point Welcome message block_bot_response Bot Response About us blo…" at bounding box center [651, 339] width 1208 height 587
click at [540, 235] on div "block_user_input" at bounding box center [538, 223] width 55 height 55
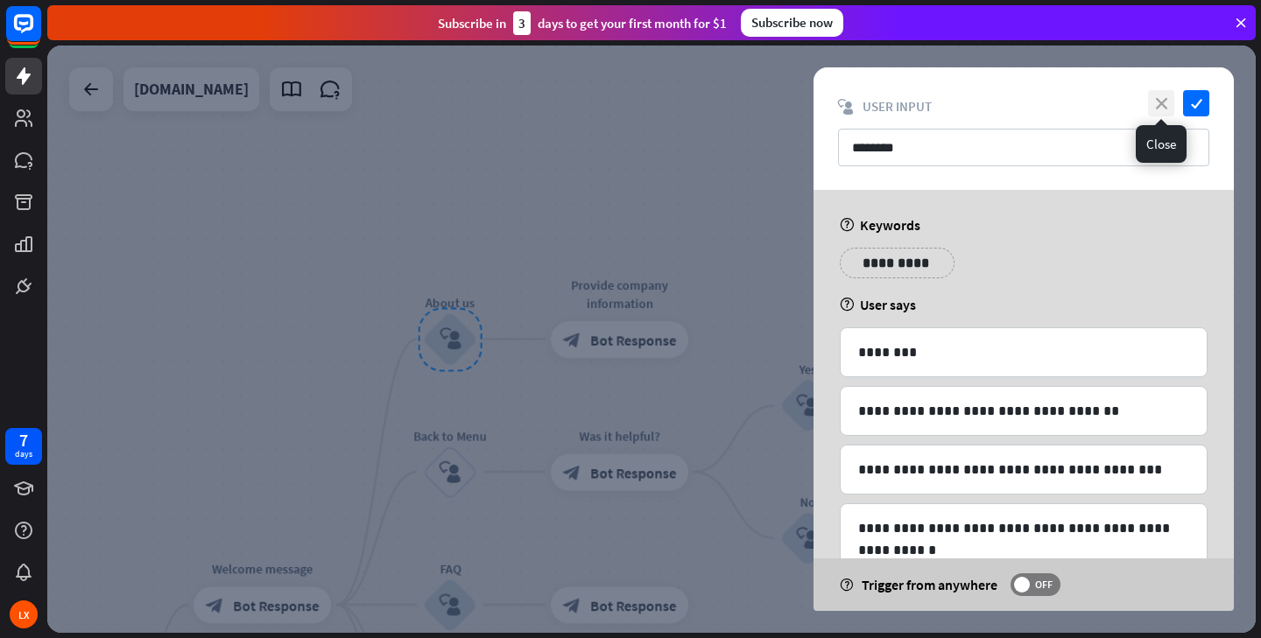
click at [1166, 108] on icon "close" at bounding box center [1161, 103] width 26 height 26
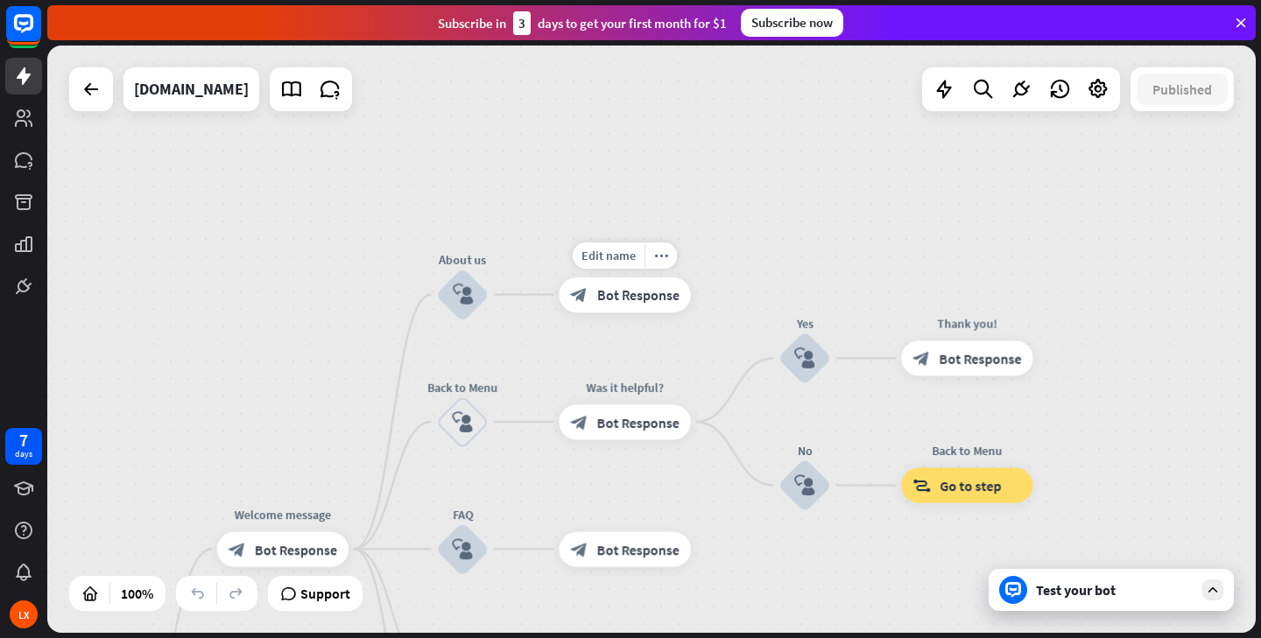
drag, startPoint x: 677, startPoint y: 402, endPoint x: 717, endPoint y: 193, distance: 212.2
click at [717, 193] on div "home_2 Start point Welcome message block_bot_response Bot Response About us blo…" at bounding box center [651, 339] width 1208 height 587
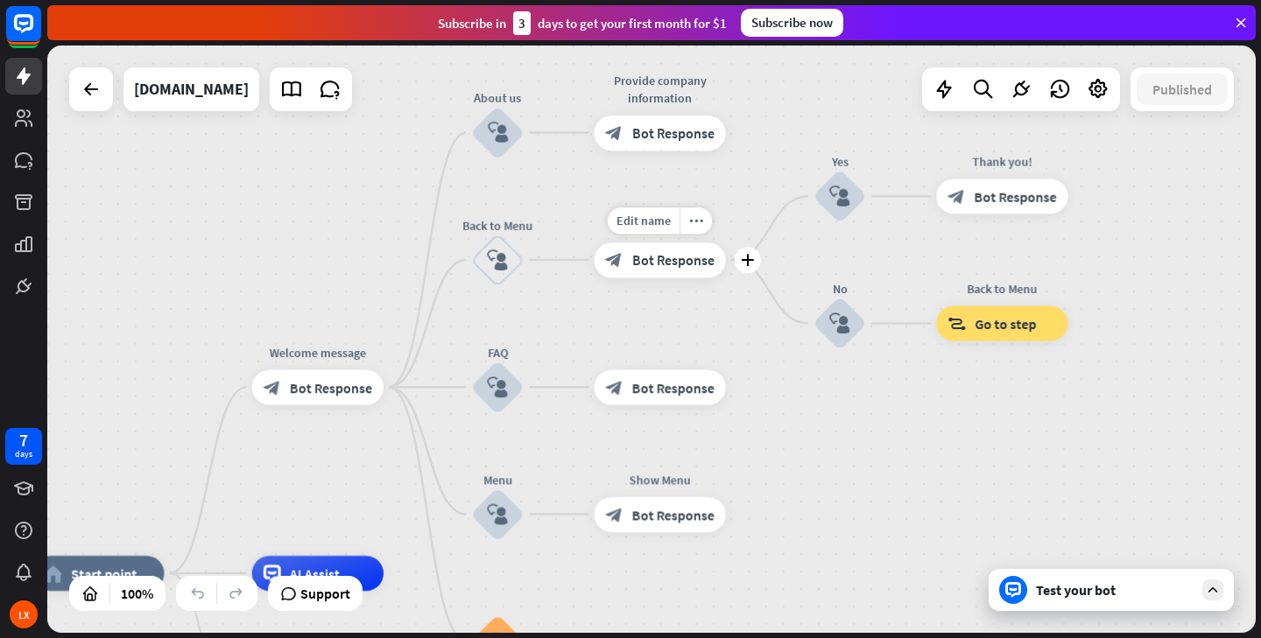
click at [647, 264] on span "Bot Response" at bounding box center [673, 260] width 82 height 18
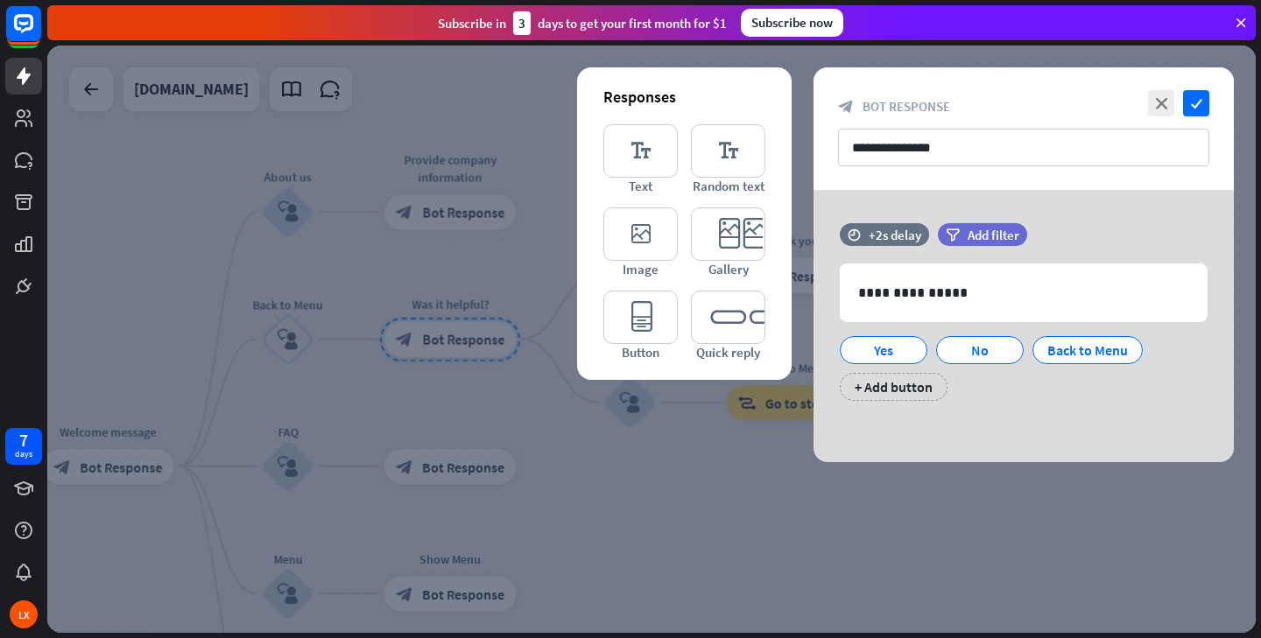
click at [302, 348] on div at bounding box center [651, 339] width 1208 height 587
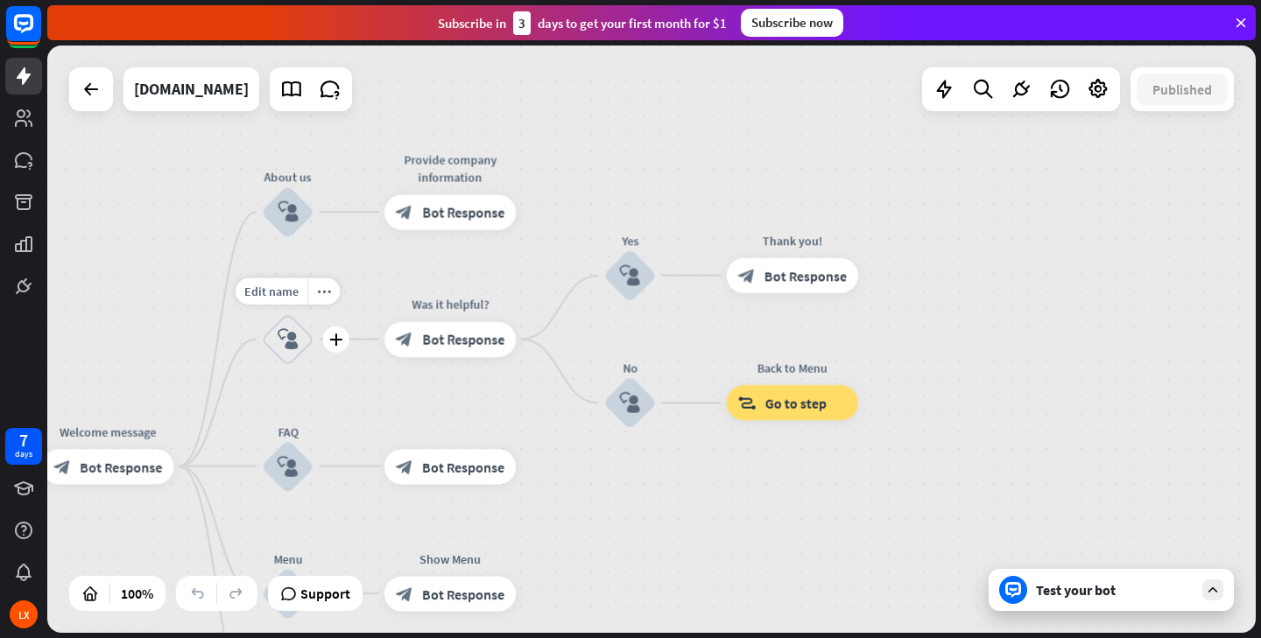
click at [292, 343] on icon "block_user_input" at bounding box center [287, 338] width 21 height 21
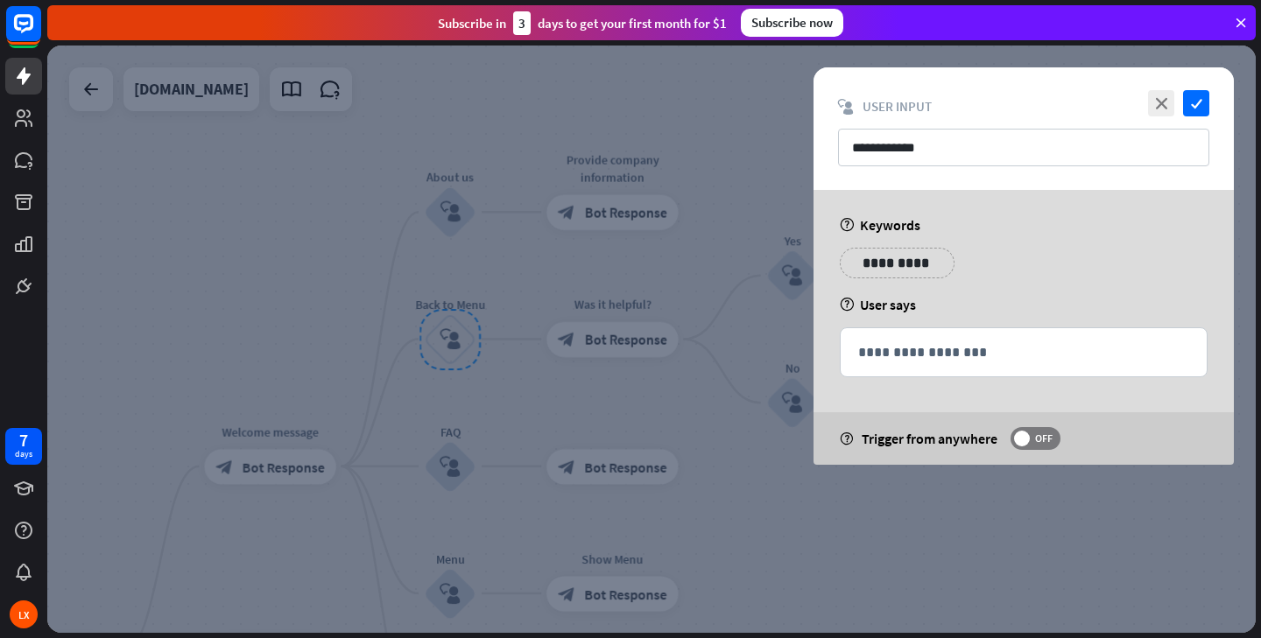
click at [685, 409] on div at bounding box center [651, 339] width 1208 height 587
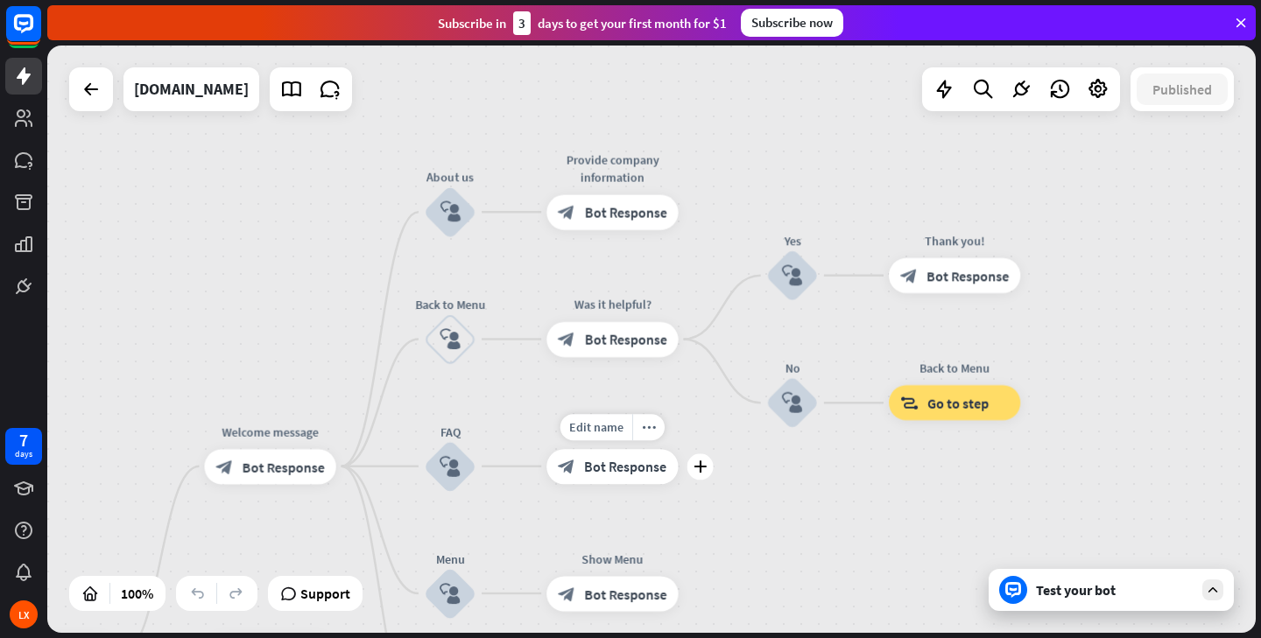
click at [577, 467] on div "block_bot_response Bot Response" at bounding box center [611, 466] width 131 height 35
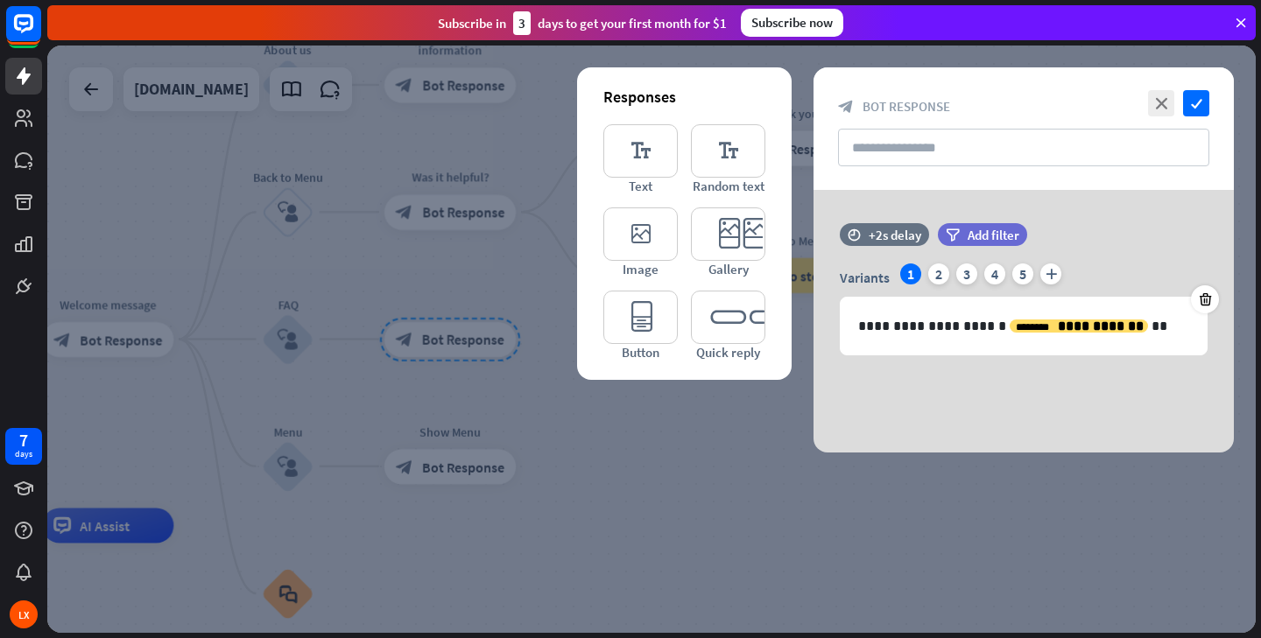
click at [598, 476] on div at bounding box center [651, 339] width 1208 height 587
click at [1157, 109] on icon "close" at bounding box center [1161, 103] width 26 height 26
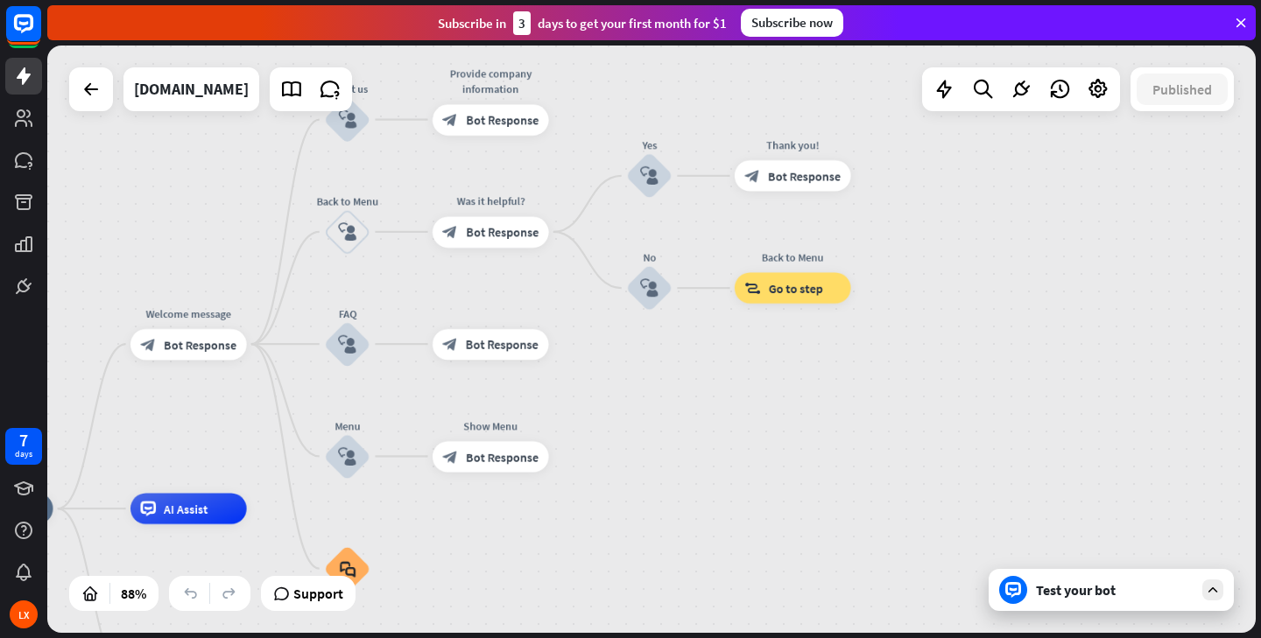
click at [1069, 587] on div "Test your bot" at bounding box center [1115, 590] width 158 height 18
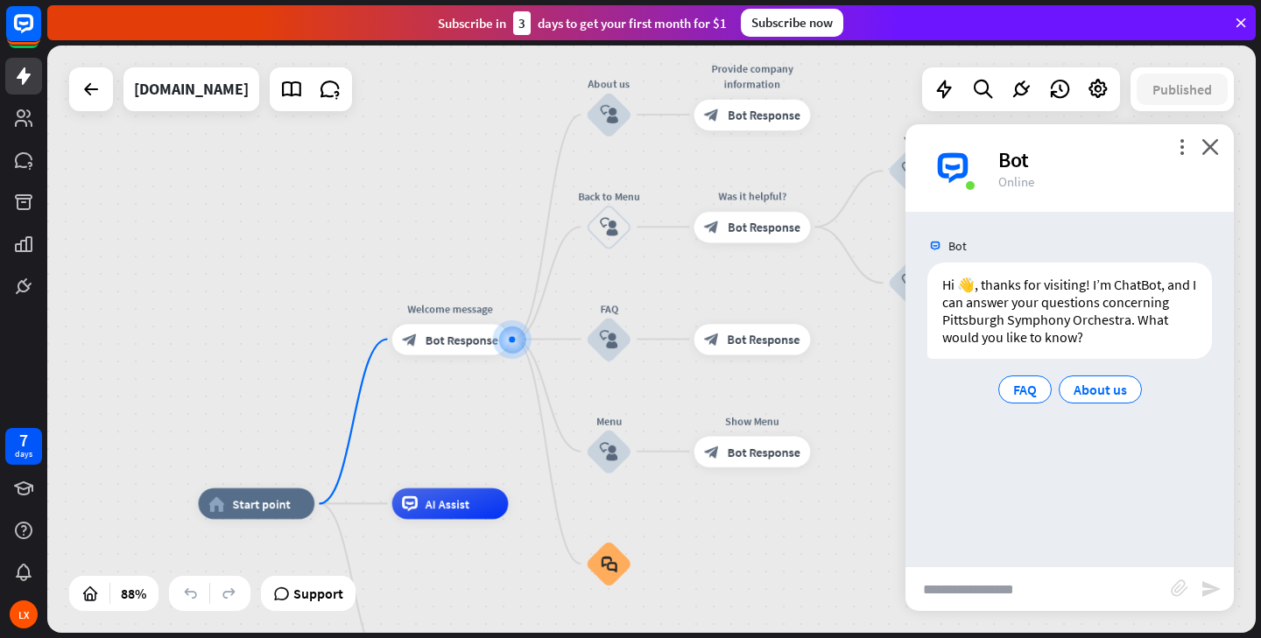
click at [973, 580] on input "text" at bounding box center [1037, 589] width 265 height 44
type input "**********"
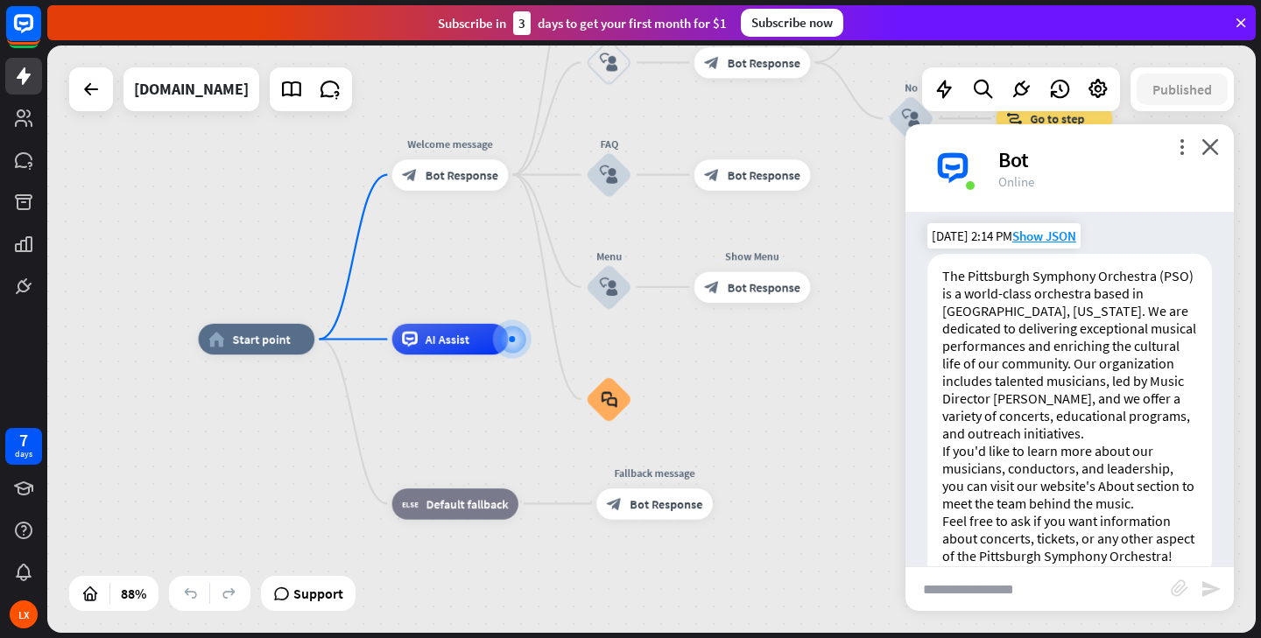
scroll to position [270, 0]
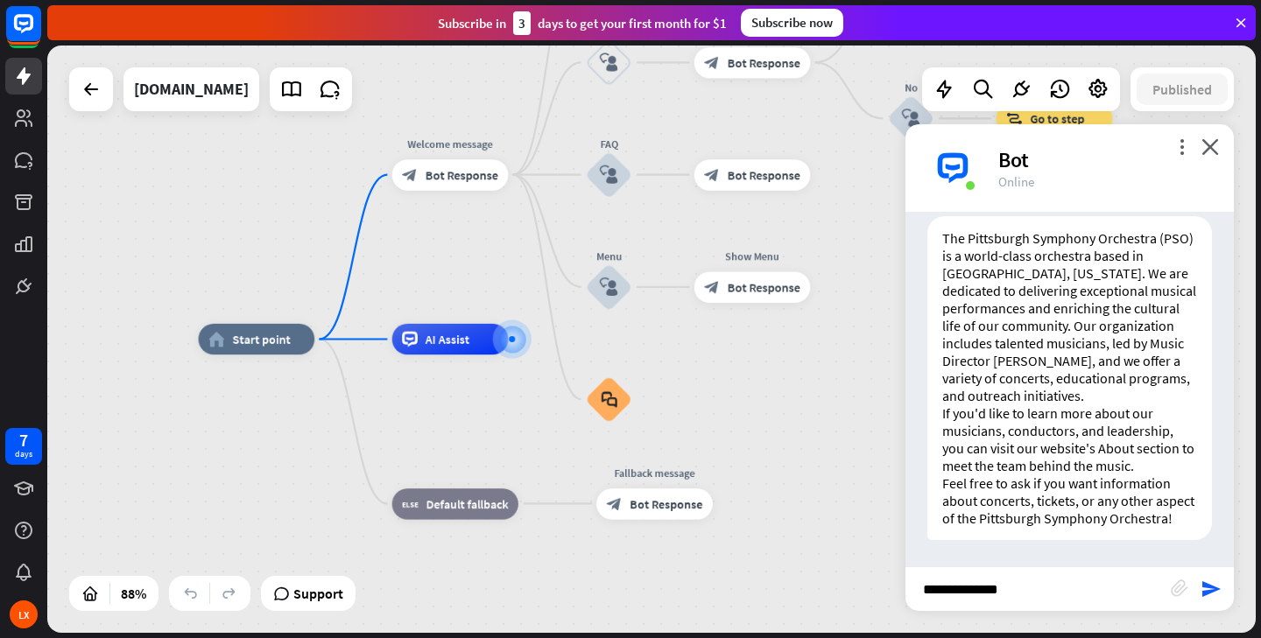
paste input "**********"
type input "**********"
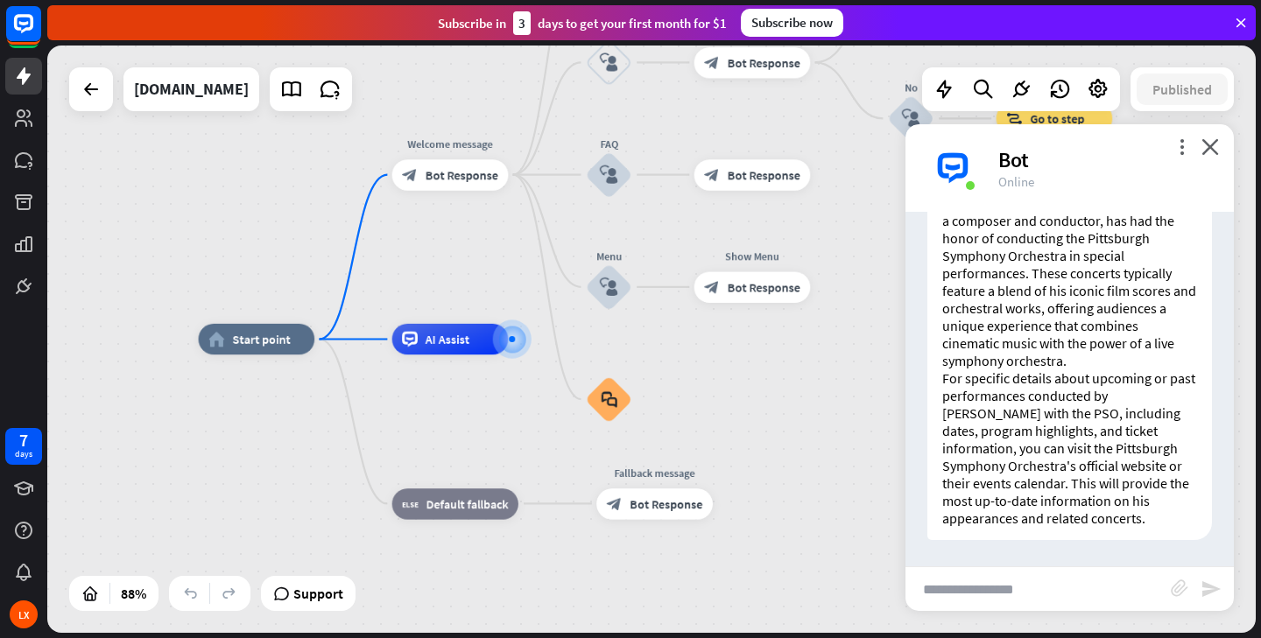
scroll to position [772, 0]
click at [484, 565] on div "home_2 Start point Welcome message block_bot_response Bot Response About us blo…" at bounding box center [733, 599] width 1069 height 519
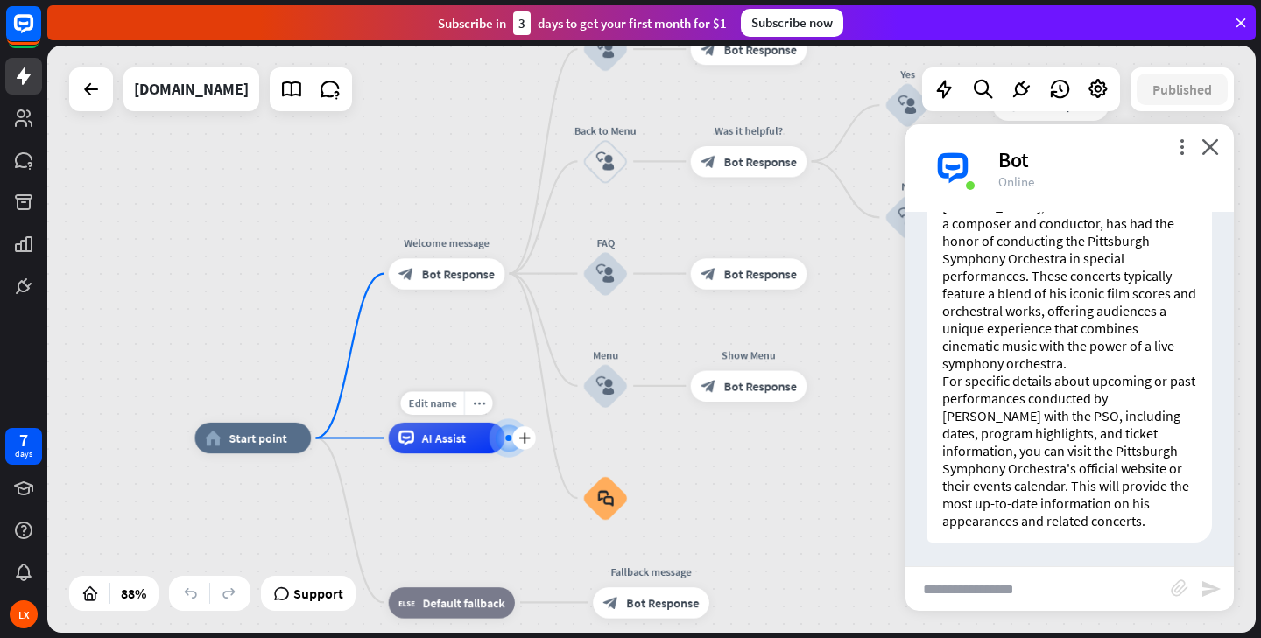
drag, startPoint x: 509, startPoint y: 385, endPoint x: 506, endPoint y: 484, distance: 99.0
click at [505, 453] on div "Edit name more_horiz plus AI Assist" at bounding box center [447, 438] width 116 height 31
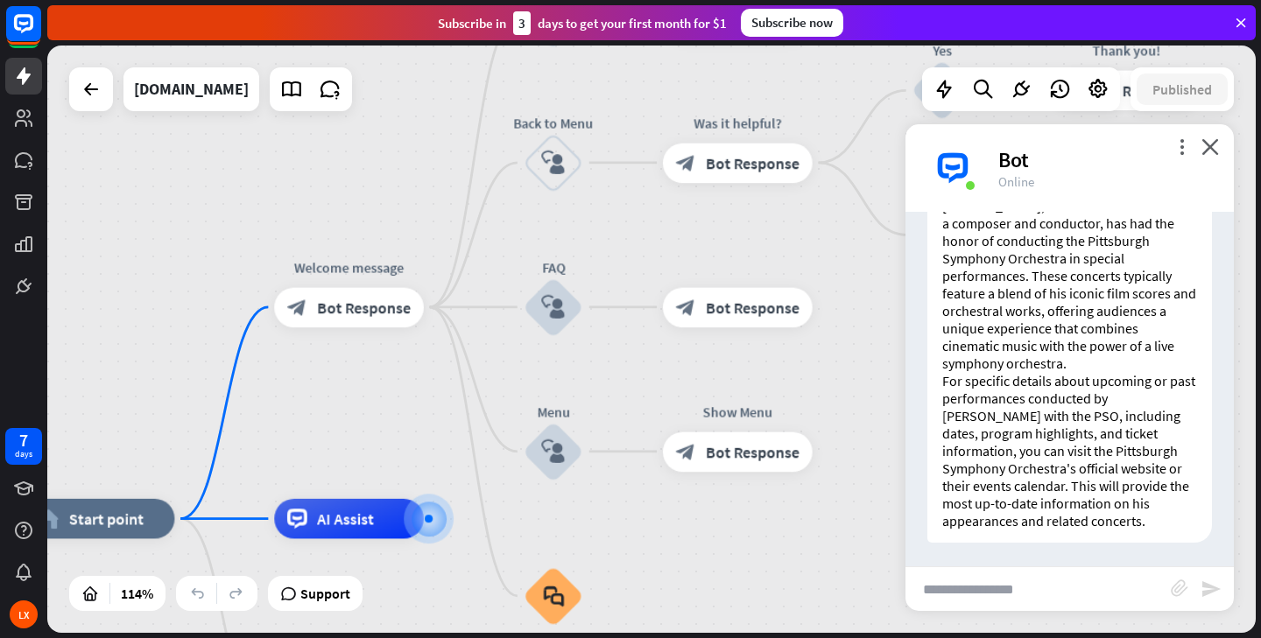
click at [196, 207] on div "home_2 Start point Welcome message block_bot_response Bot Response About us blo…" at bounding box center [651, 339] width 1208 height 587
click at [18, 200] on icon at bounding box center [24, 202] width 18 height 16
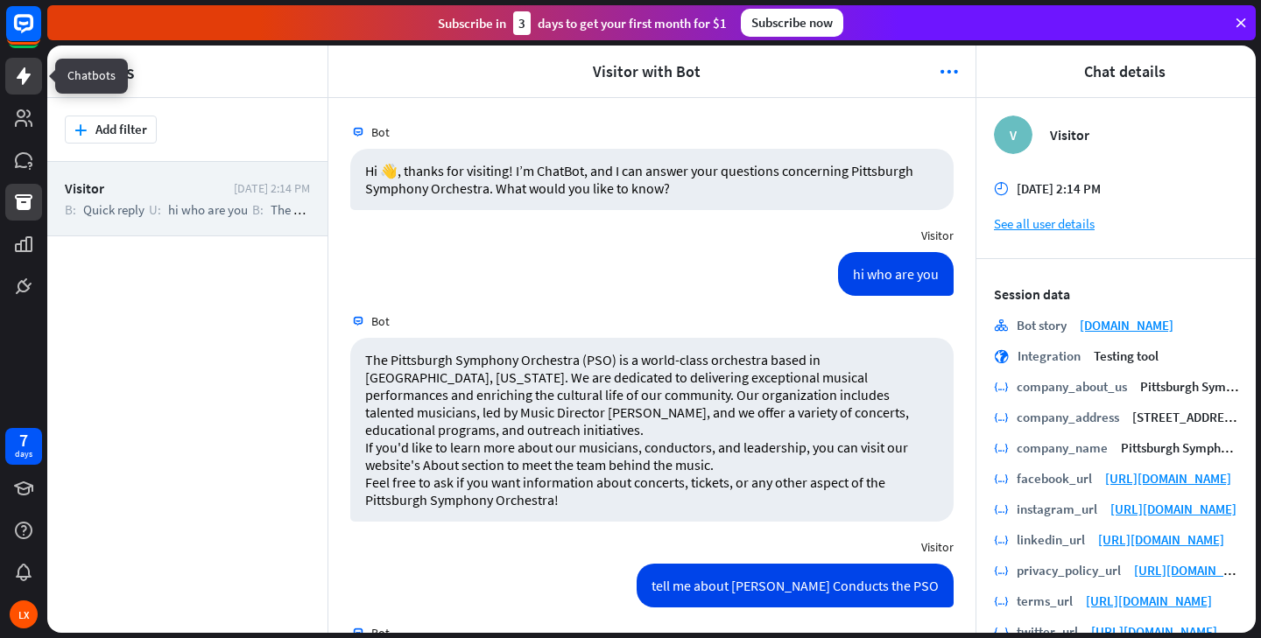
scroll to position [209, 0]
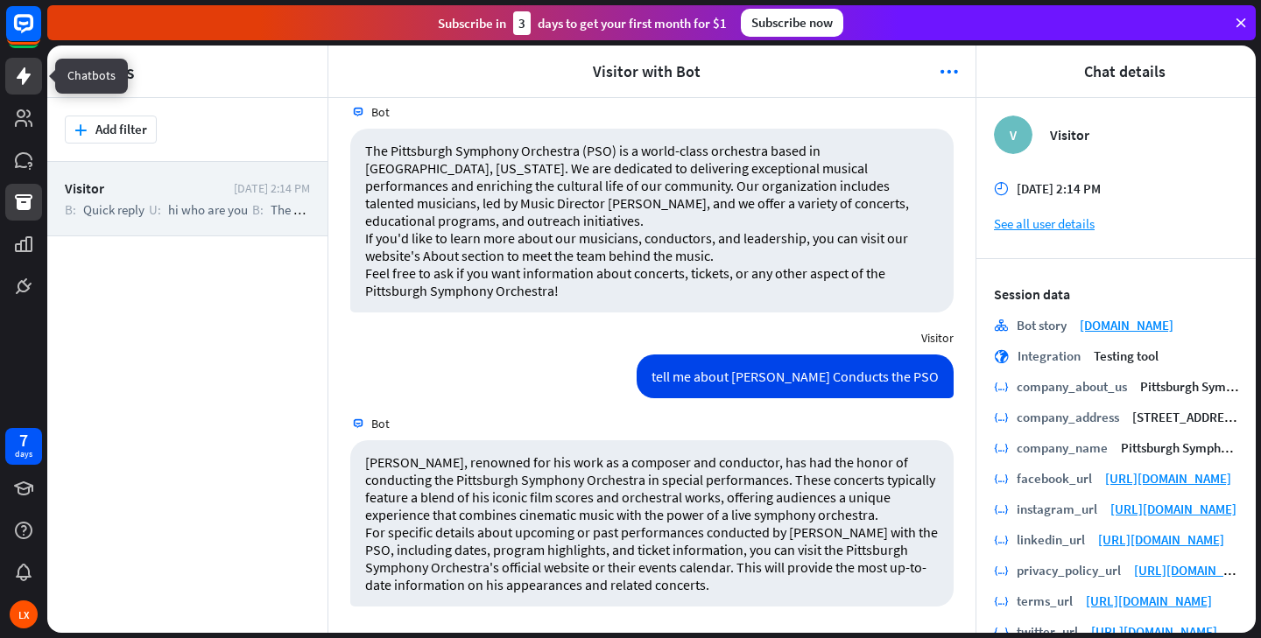
click at [29, 70] on icon at bounding box center [23, 76] width 21 height 21
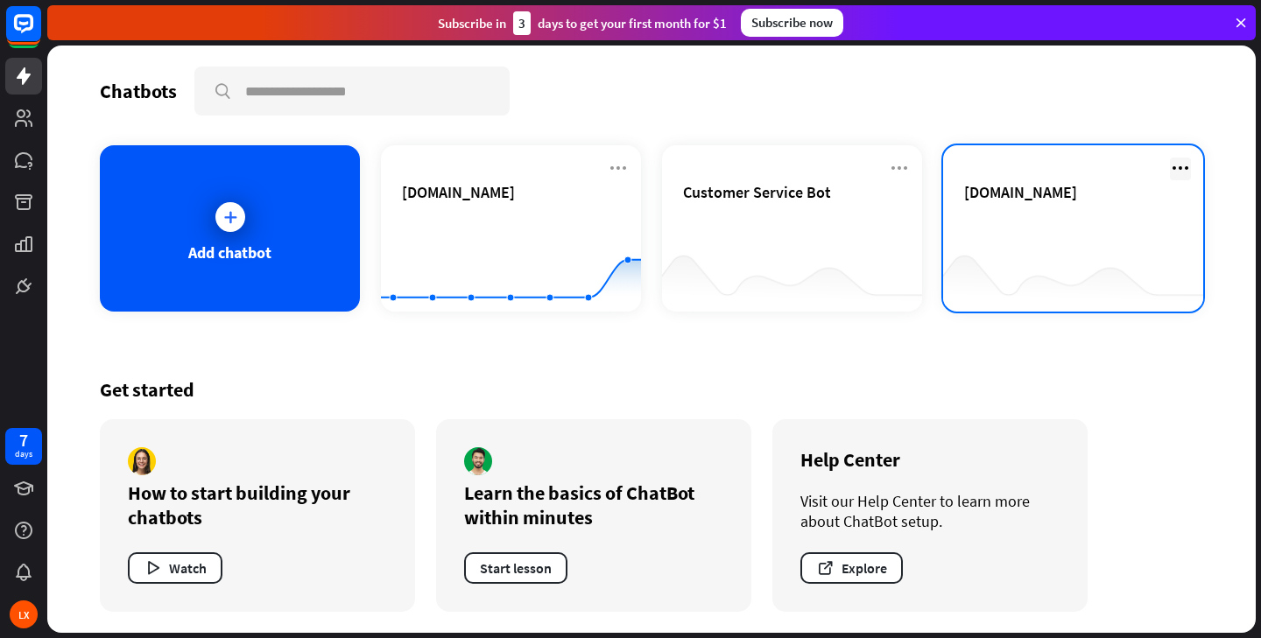
click at [1184, 171] on icon at bounding box center [1180, 168] width 21 height 21
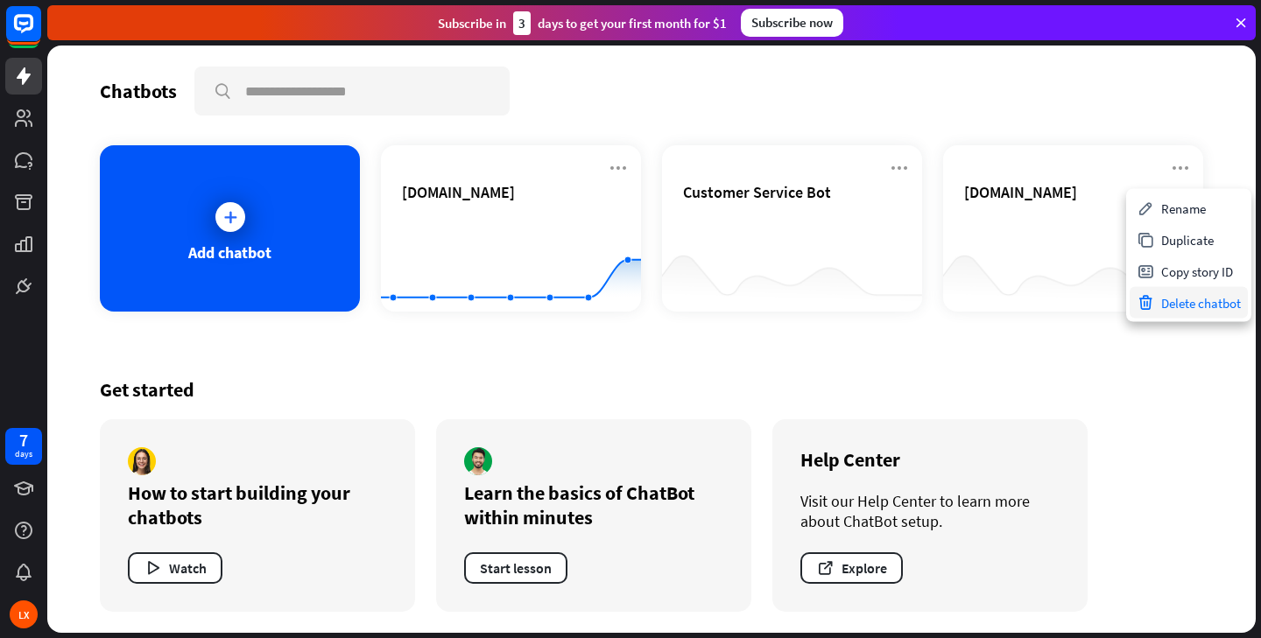
click at [1158, 303] on div "Delete chatbot" at bounding box center [1188, 303] width 118 height 32
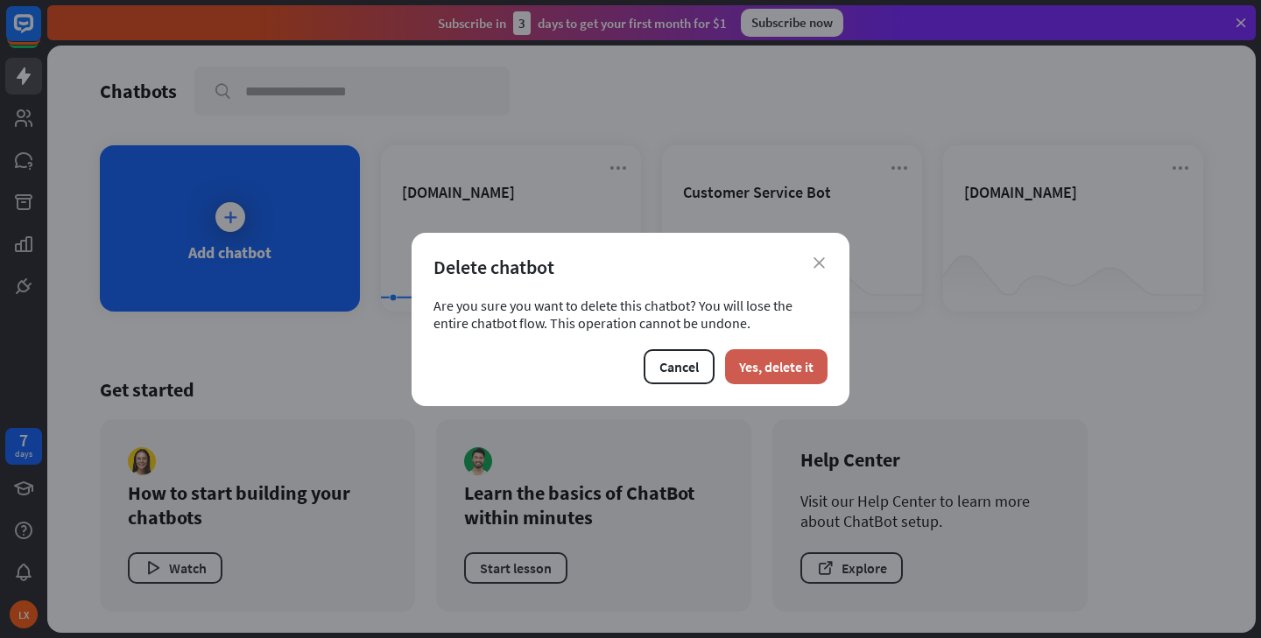
click at [768, 370] on button "Yes, delete it" at bounding box center [776, 366] width 102 height 35
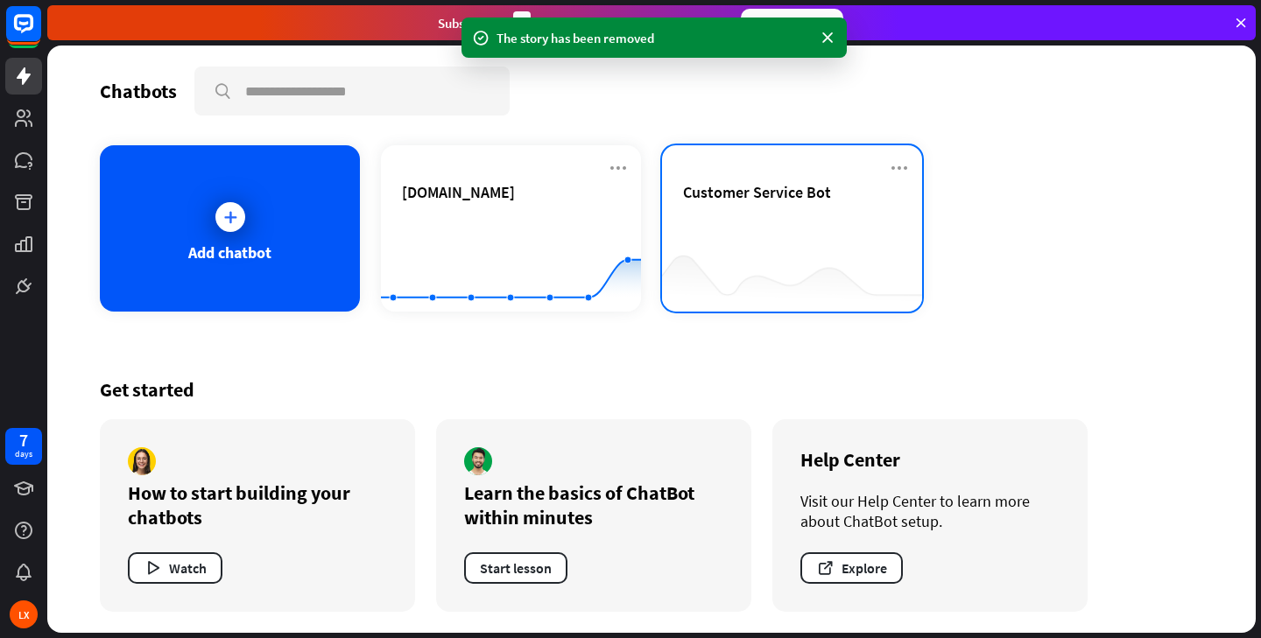
click at [799, 249] on div at bounding box center [792, 276] width 260 height 67
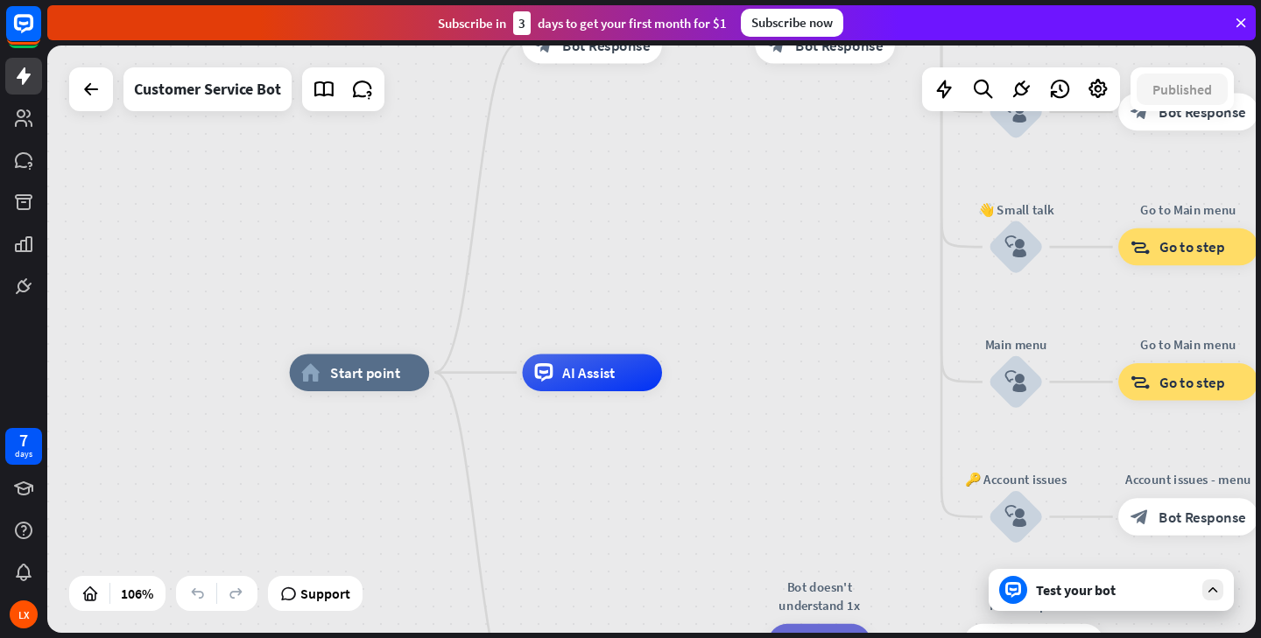
drag, startPoint x: 731, startPoint y: 179, endPoint x: 743, endPoint y: 259, distance: 81.5
click at [743, 259] on div "home_2 Start point Welcome message block_bot_response Bot Response 🔙 Main menu …" at bounding box center [651, 339] width 1208 height 587
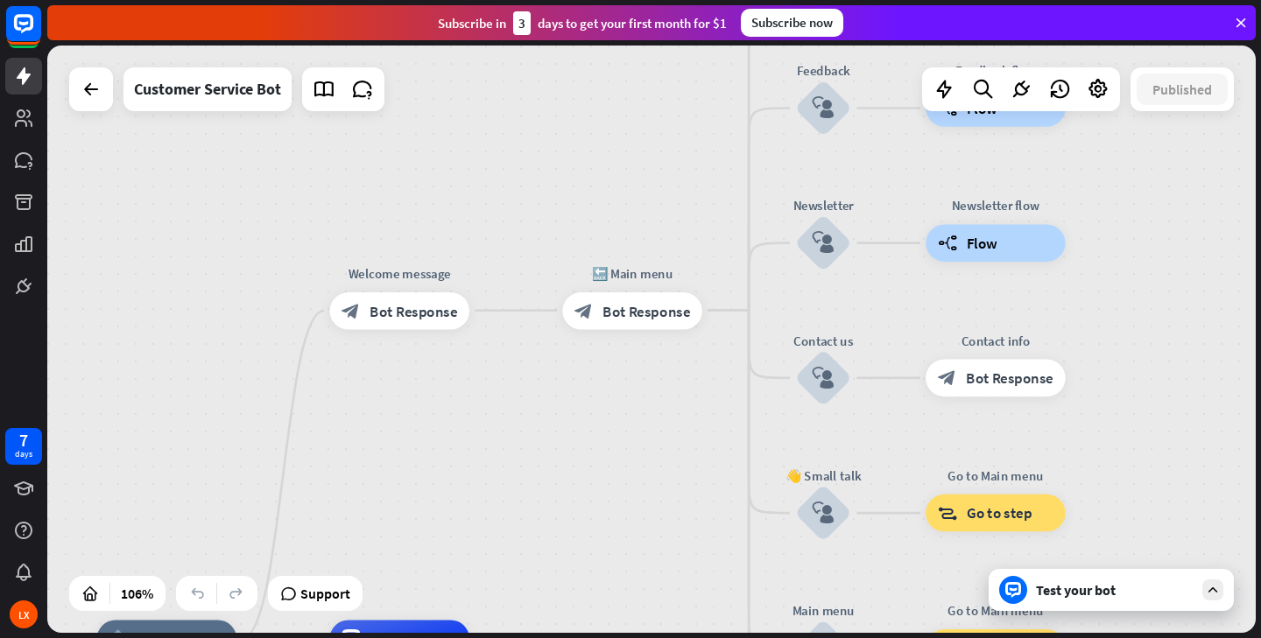
drag, startPoint x: 755, startPoint y: 259, endPoint x: 567, endPoint y: 495, distance: 302.1
click at [567, 495] on div "home_2 Start point Welcome message block_bot_response Bot Response 🔙 Main menu …" at bounding box center [651, 339] width 1208 height 587
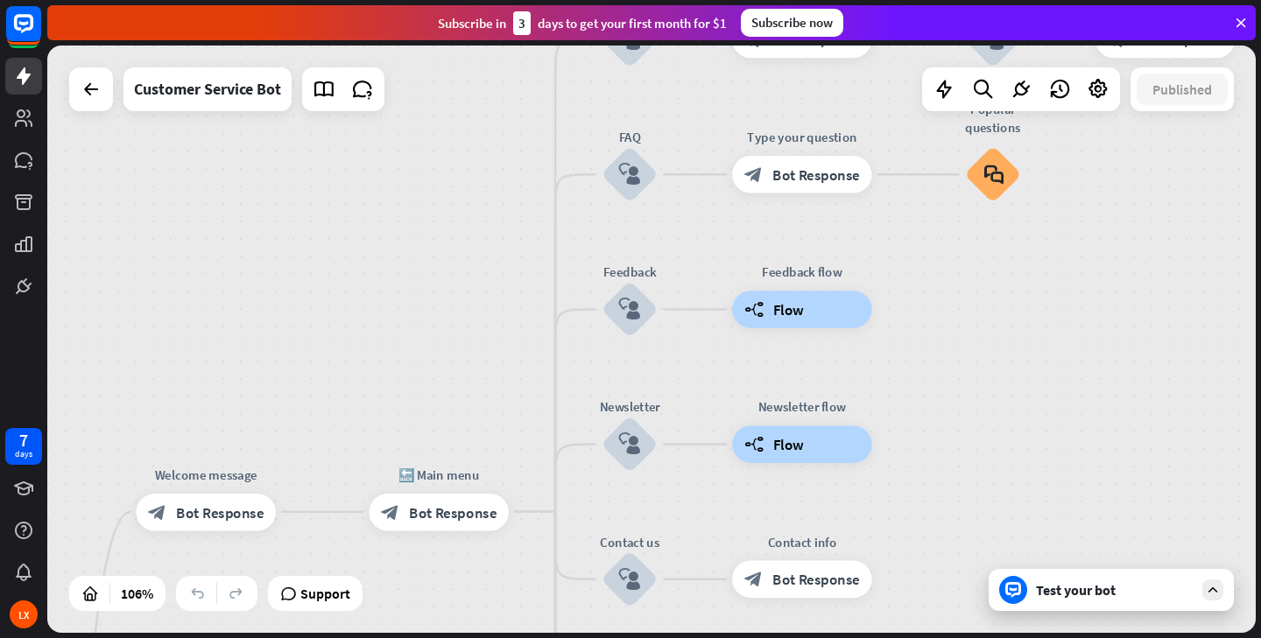
drag, startPoint x: 567, startPoint y: 495, endPoint x: 375, endPoint y: 689, distance: 273.0
click at [375, 637] on html "7 days LX close Product Help First steps Get started with ChatBot Help Center F…" at bounding box center [630, 319] width 1261 height 638
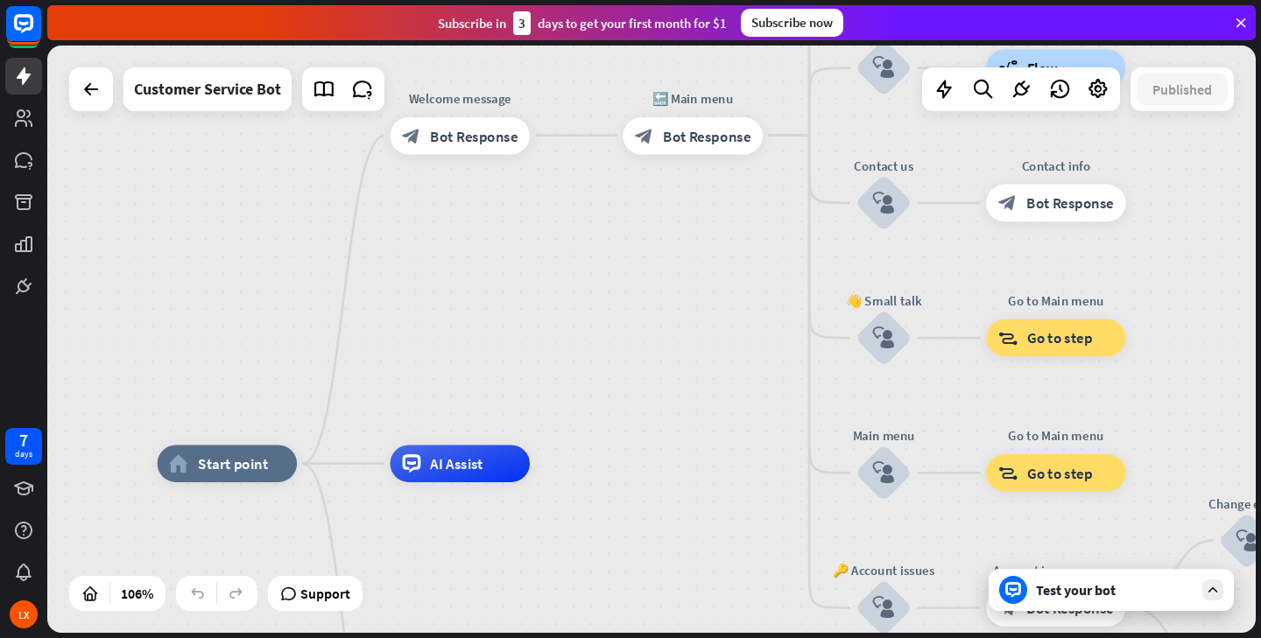
drag, startPoint x: 409, startPoint y: 278, endPoint x: 663, endPoint y: -98, distance: 454.0
click at [663, 0] on html "7 days LX close Product Help First steps Get started with ChatBot Help Center F…" at bounding box center [630, 319] width 1261 height 638
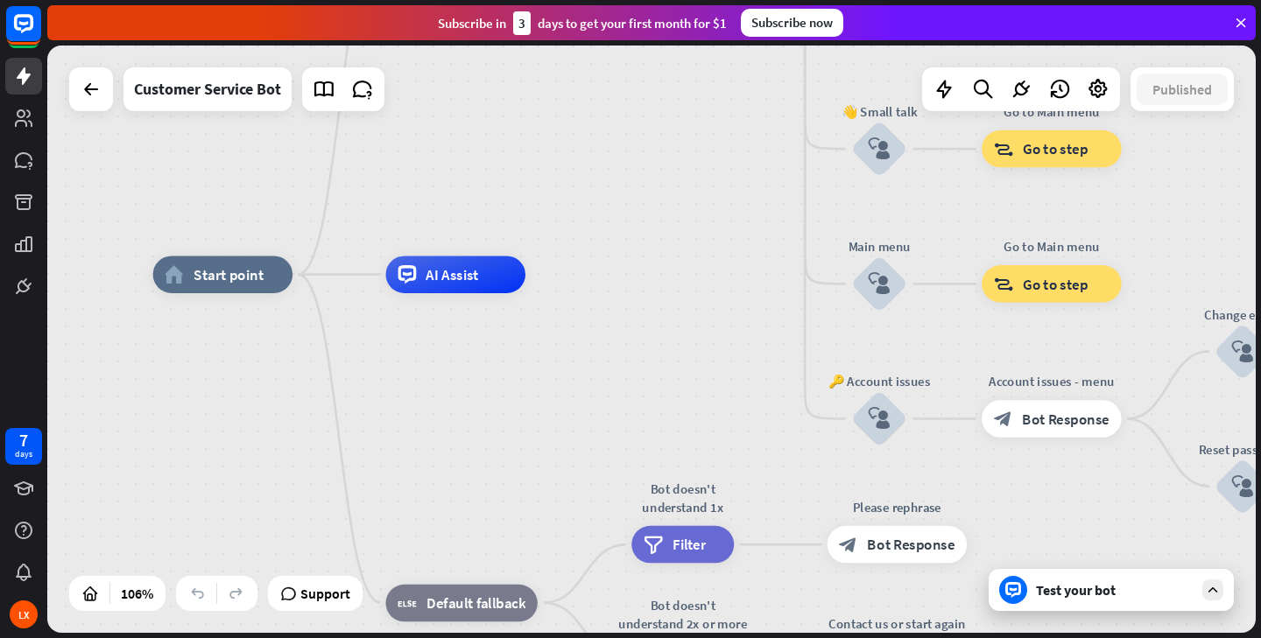
drag, startPoint x: 679, startPoint y: 179, endPoint x: 676, endPoint y: -7, distance: 186.5
click at [676, 0] on html "7 days LX close Product Help First steps Get started with ChatBot Help Center F…" at bounding box center [630, 319] width 1261 height 638
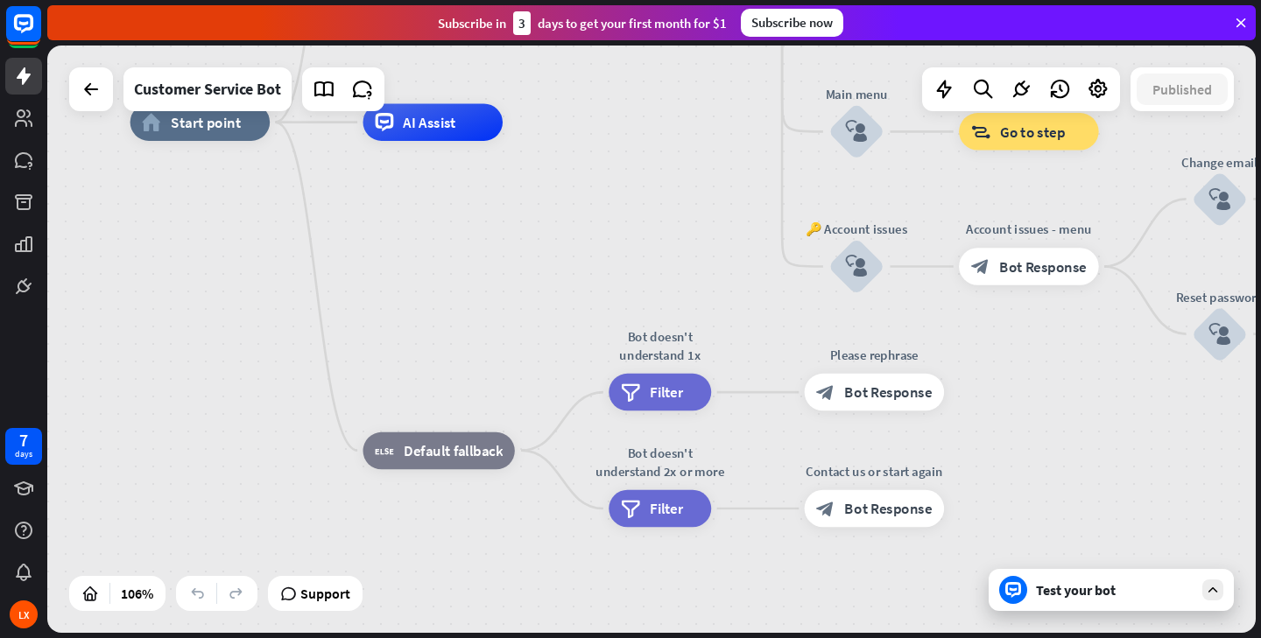
drag, startPoint x: 660, startPoint y: 322, endPoint x: 637, endPoint y: 172, distance: 152.3
click at [637, 172] on div "home_2 Start point Welcome message block_bot_response Bot Response 🔙 Main menu …" at bounding box center [772, 435] width 1285 height 625
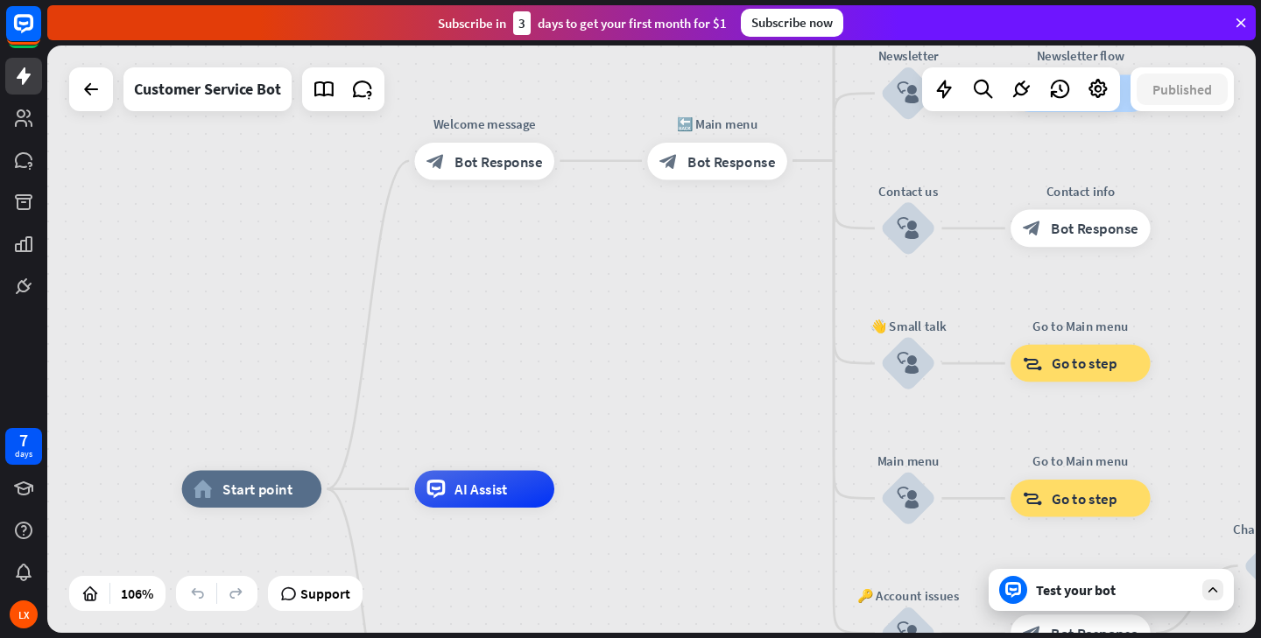
drag, startPoint x: 688, startPoint y: 232, endPoint x: 740, endPoint y: 597, distance: 368.7
